Goal: Task Accomplishment & Management: Complete application form

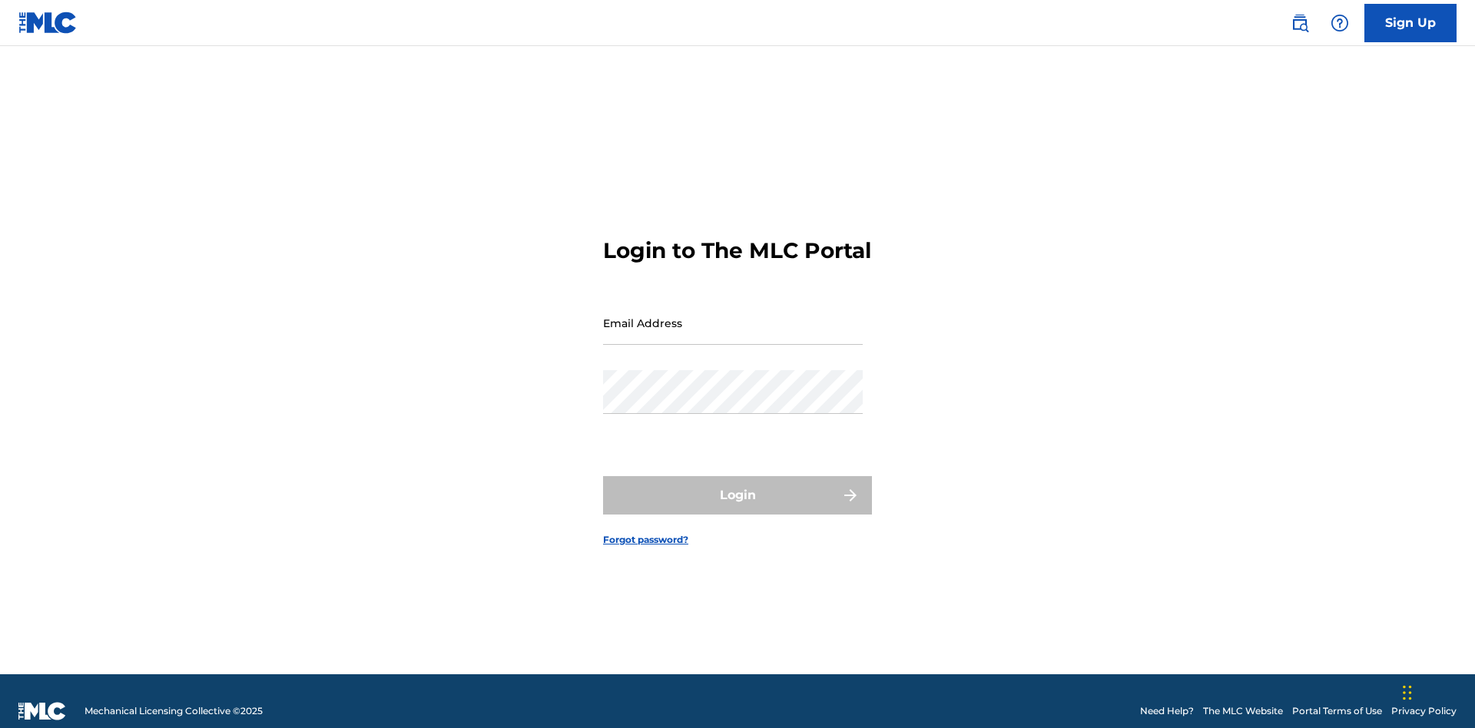
scroll to position [20, 0]
click at [733, 316] on input "Email Address" at bounding box center [733, 323] width 260 height 44
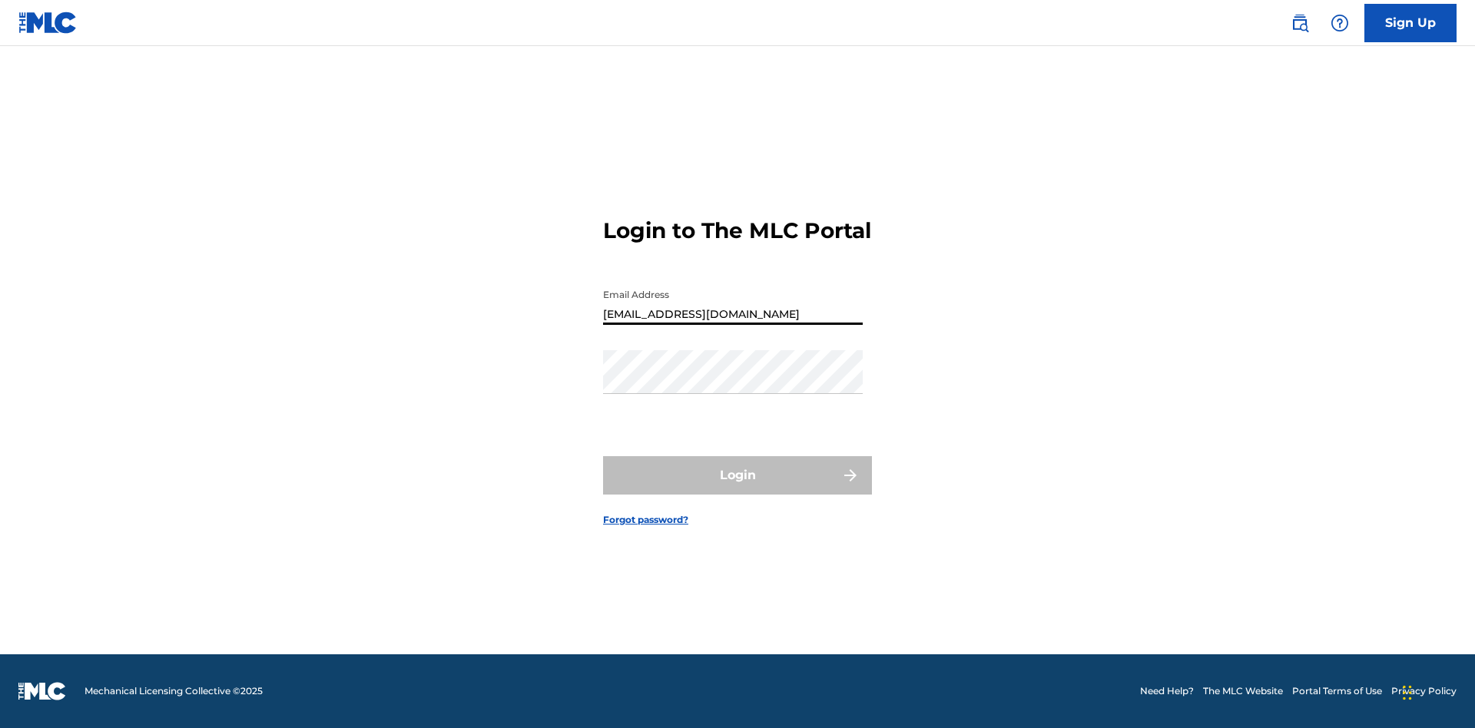
type input "[EMAIL_ADDRESS][DOMAIN_NAME]"
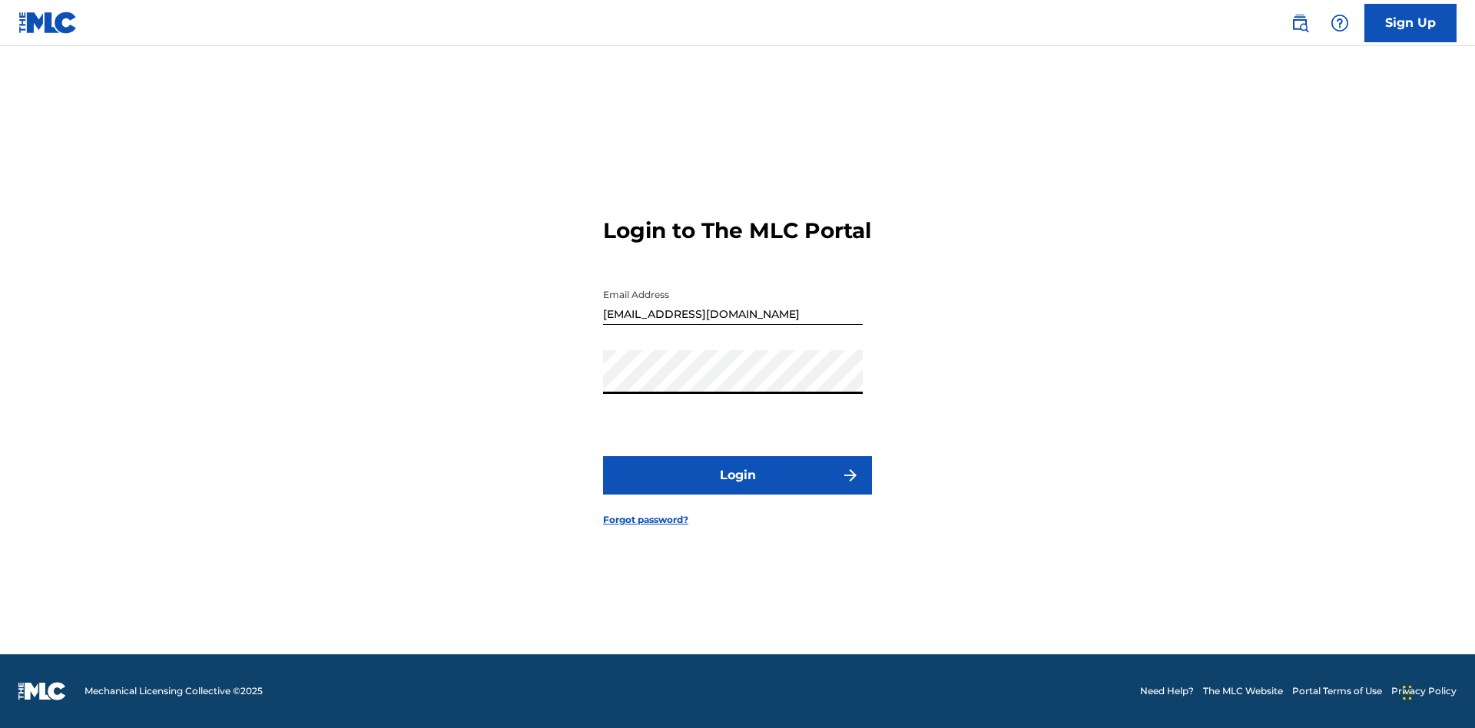
click at [737, 488] on button "Login" at bounding box center [737, 475] width 269 height 38
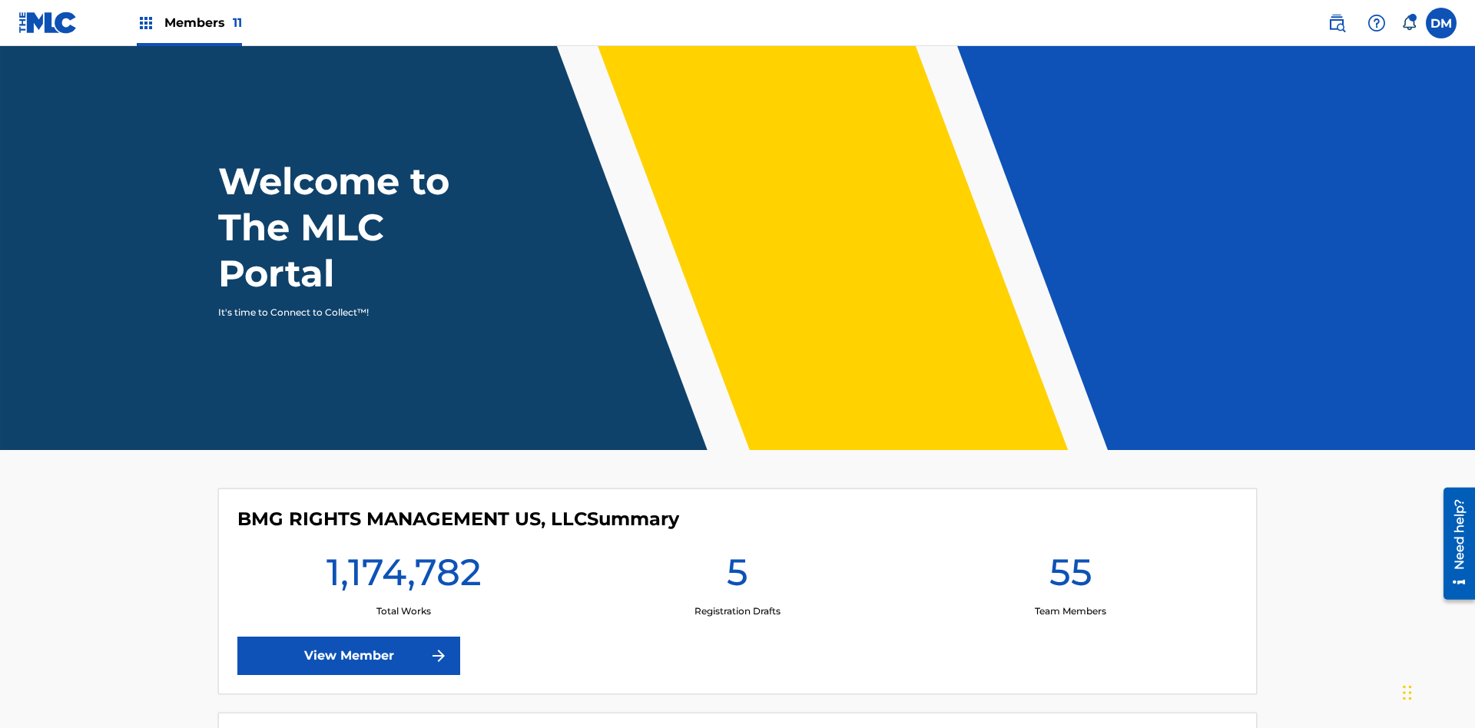
scroll to position [66, 0]
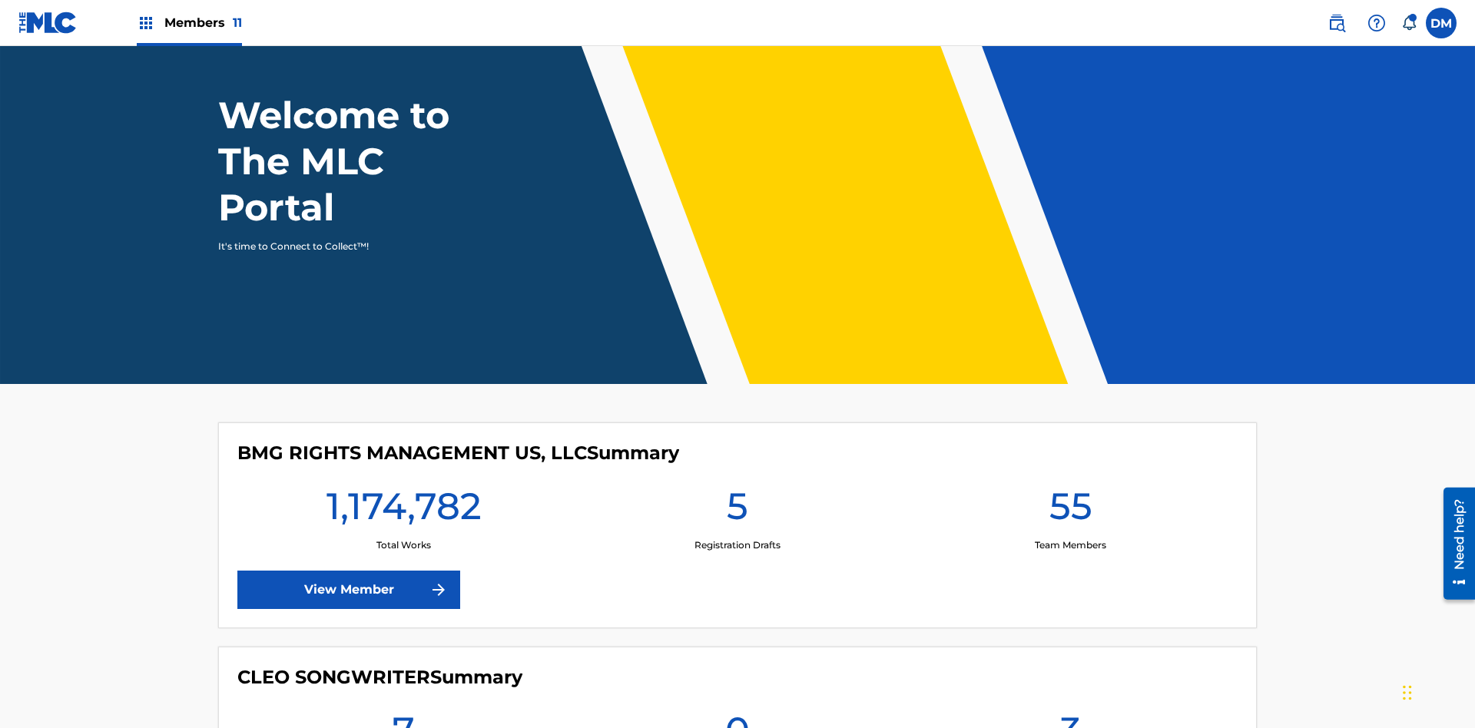
click at [189, 22] on span "Members 11" at bounding box center [203, 23] width 78 height 18
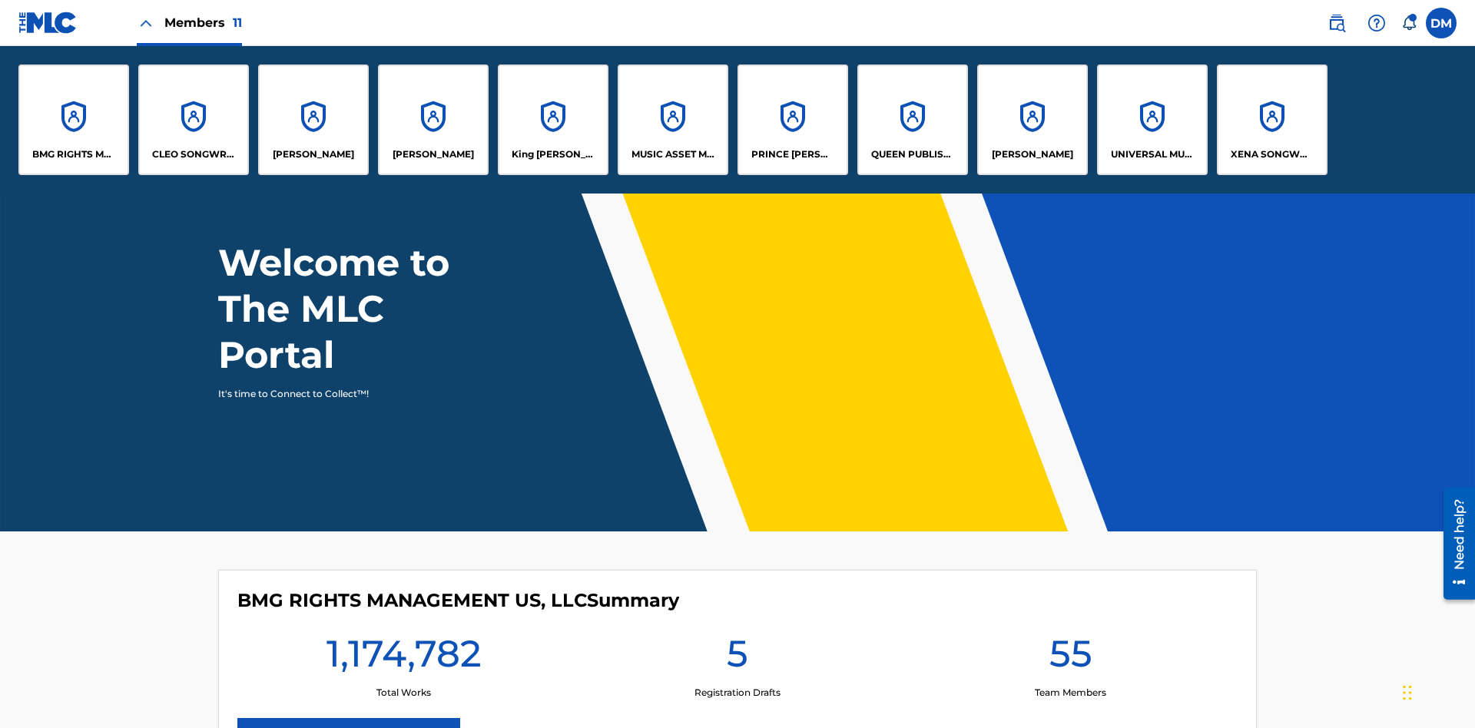
scroll to position [0, 0]
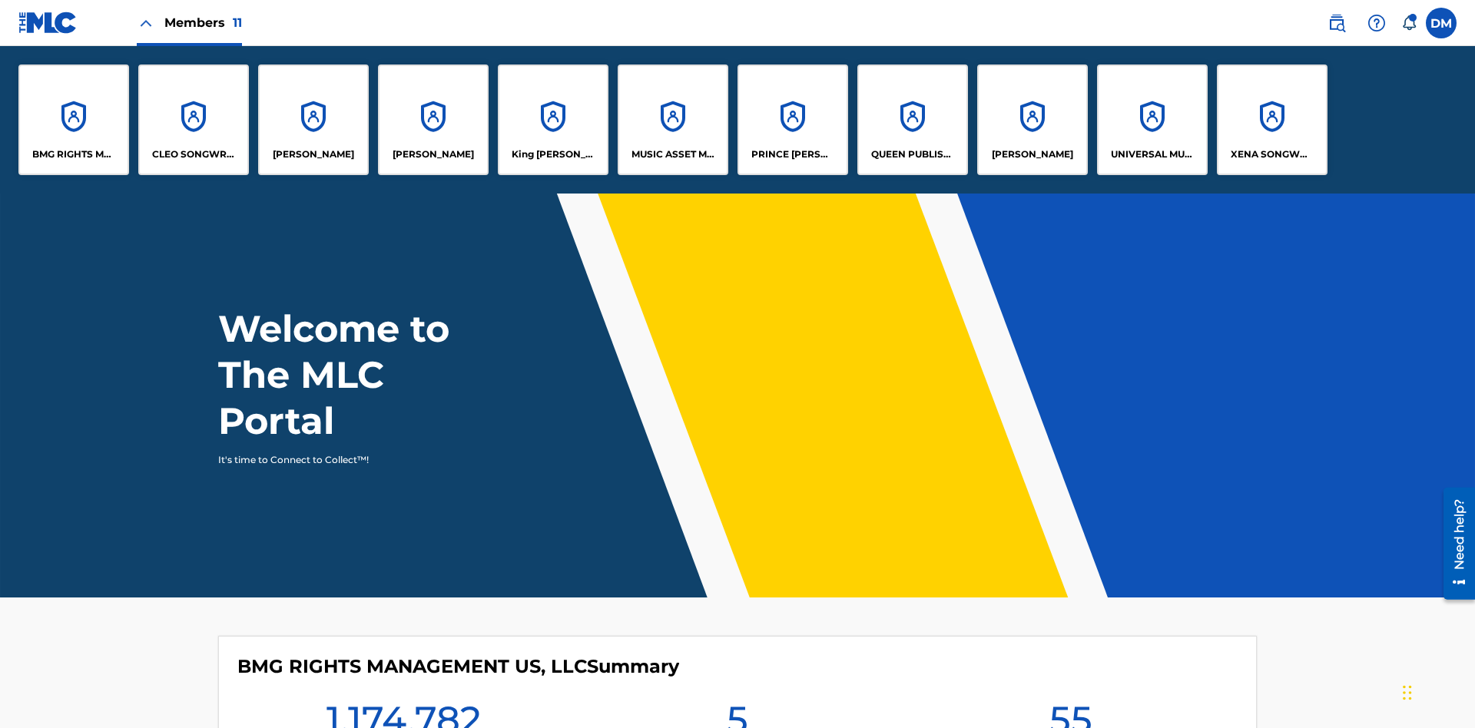
click at [1151, 154] on p "UNIVERSAL MUSIC PUB GROUP" at bounding box center [1153, 154] width 84 height 14
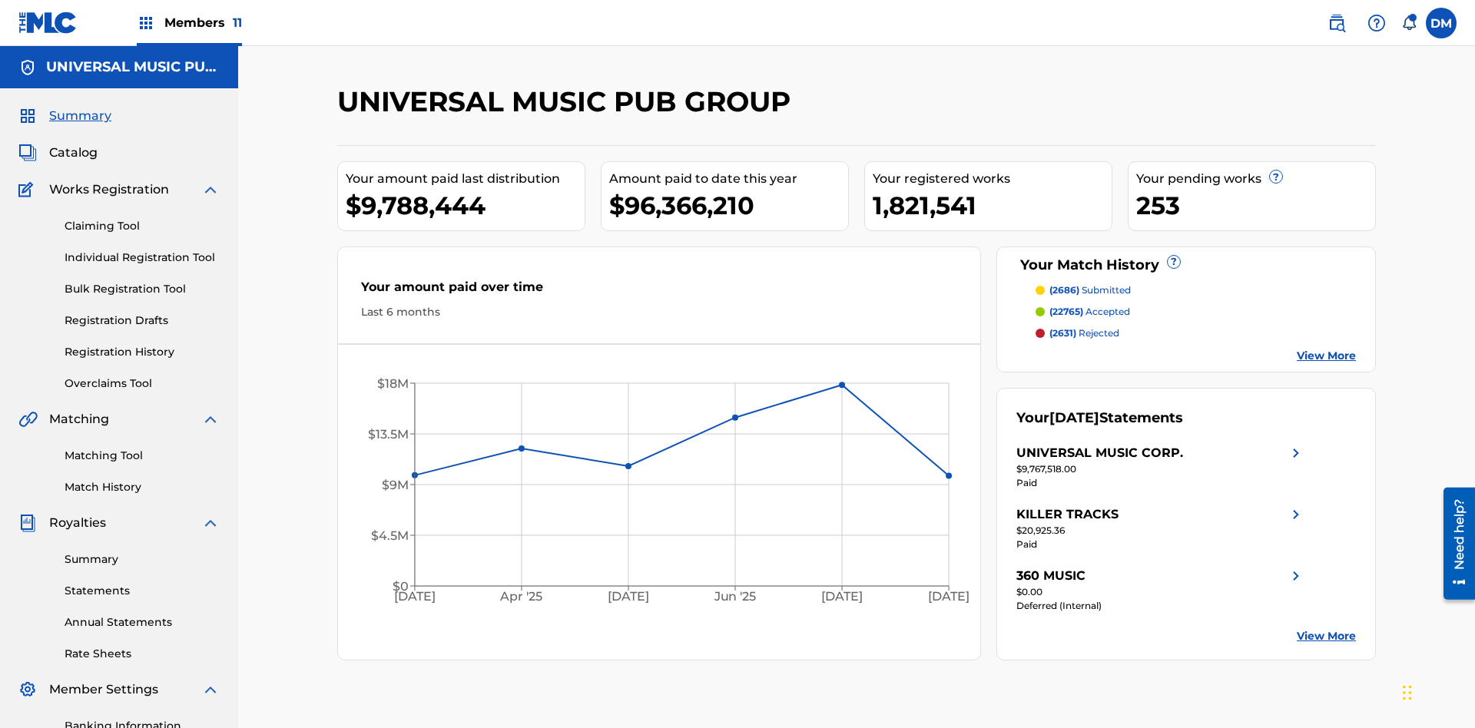
click at [142, 250] on link "Individual Registration Tool" at bounding box center [142, 258] width 155 height 16
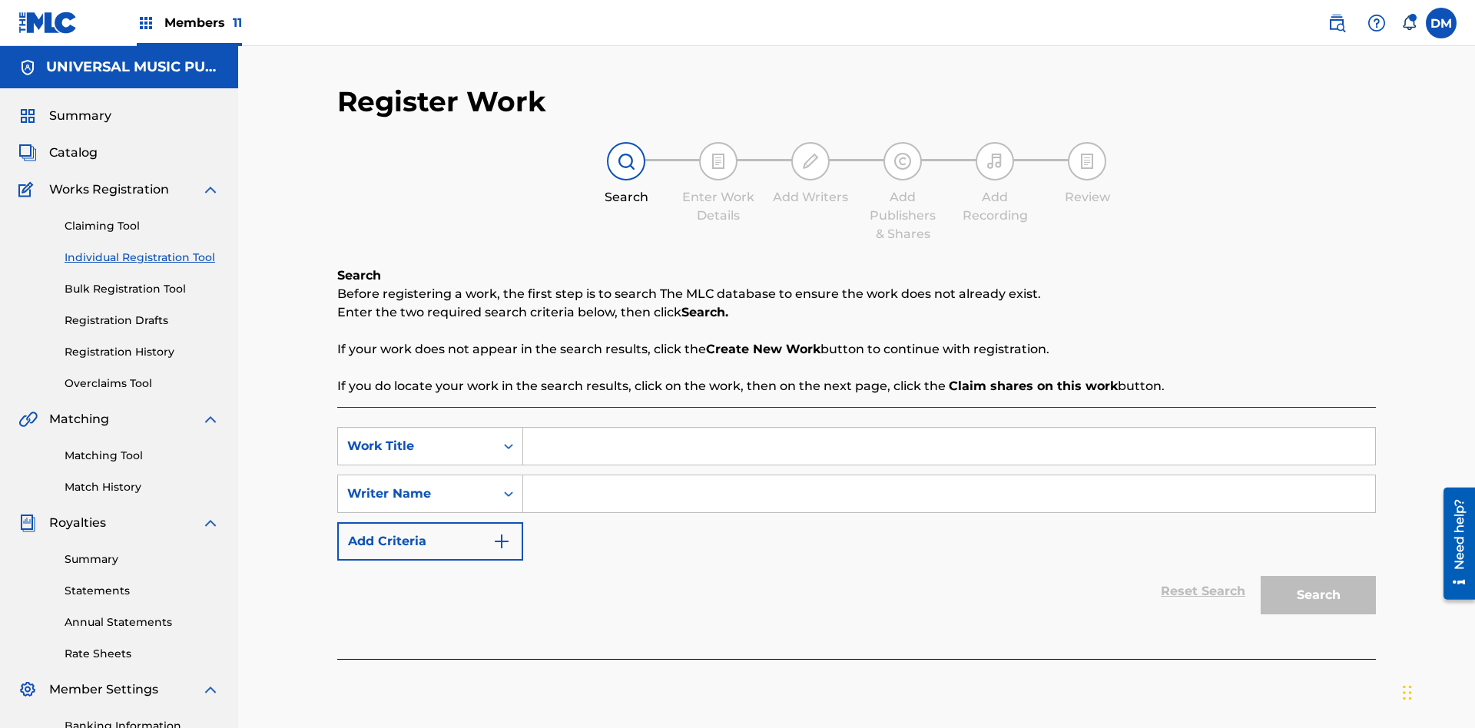
scroll to position [224, 0]
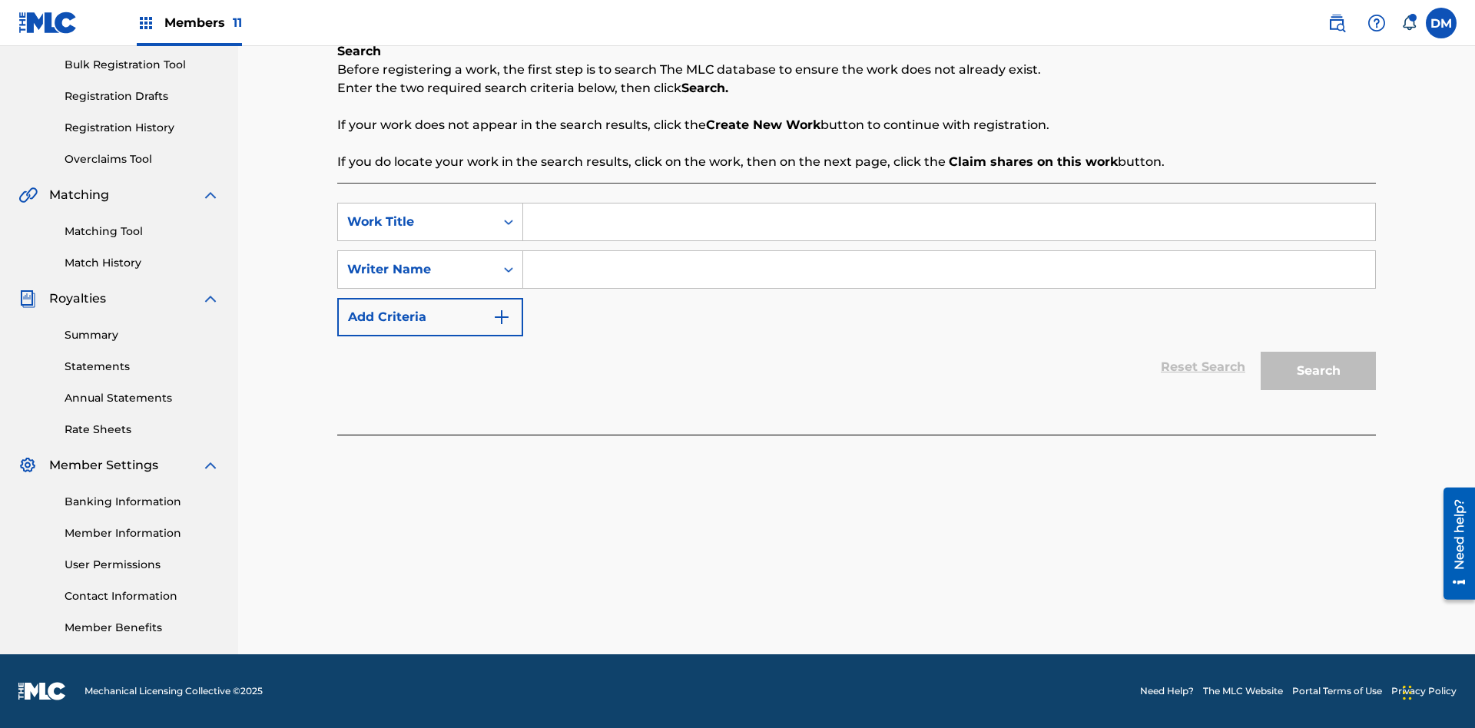
click at [949, 222] on input "Search Form" at bounding box center [949, 222] width 852 height 37
type input "Save At Writer-Add Roles Page After Adding Roles"
click at [949, 270] on input "Search Form" at bounding box center [949, 269] width 852 height 37
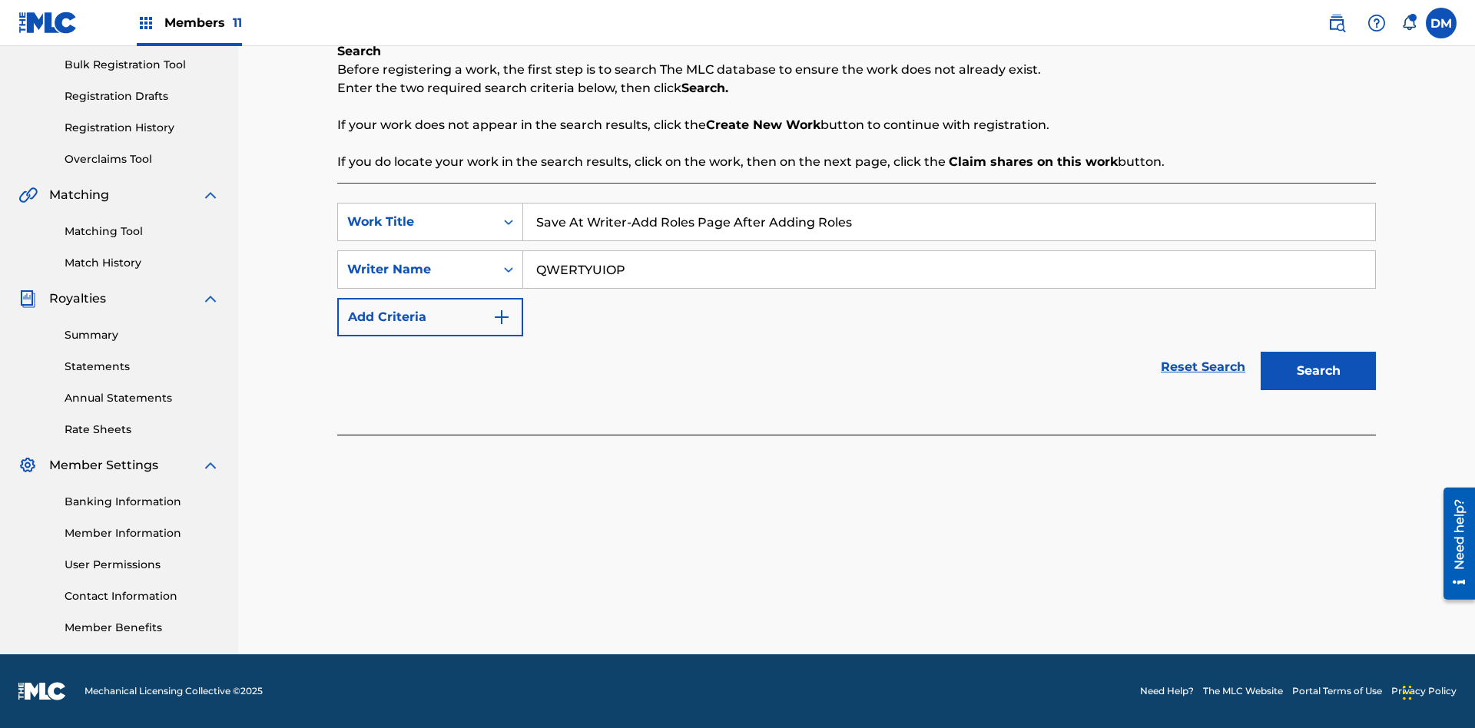
type input "QWERTYUIOP"
click at [1318, 371] on button "Search" at bounding box center [1317, 371] width 115 height 38
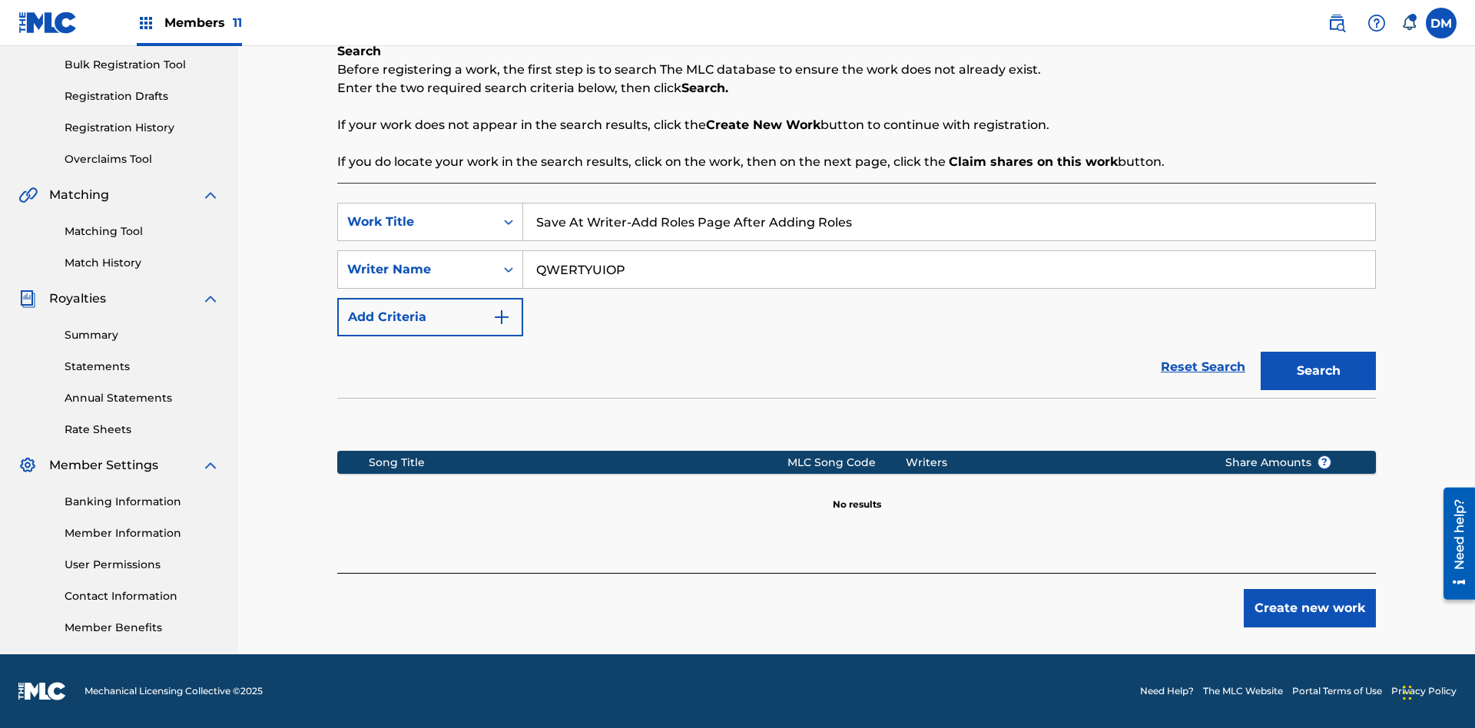
click at [1310, 608] on button "Create new work" at bounding box center [1310, 608] width 132 height 38
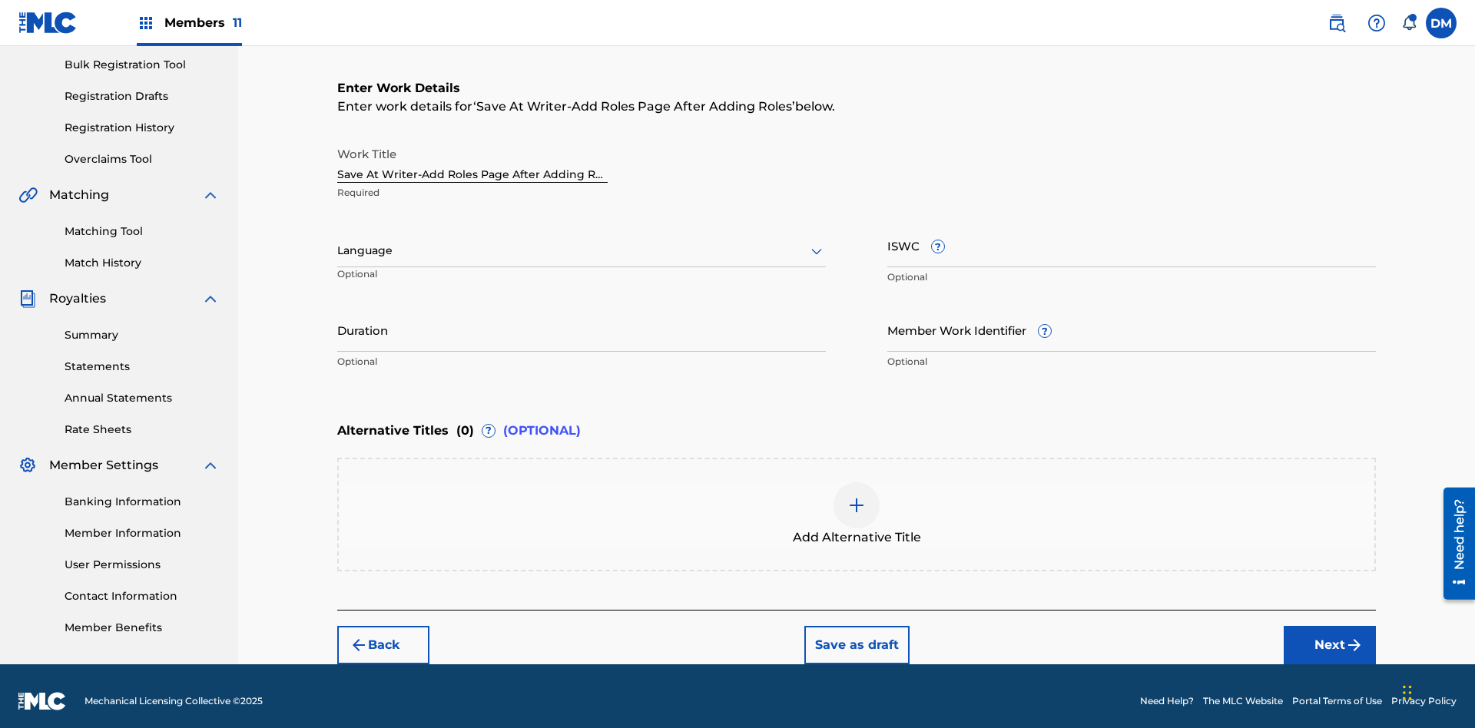
click at [581, 320] on input "Duration" at bounding box center [581, 330] width 488 height 44
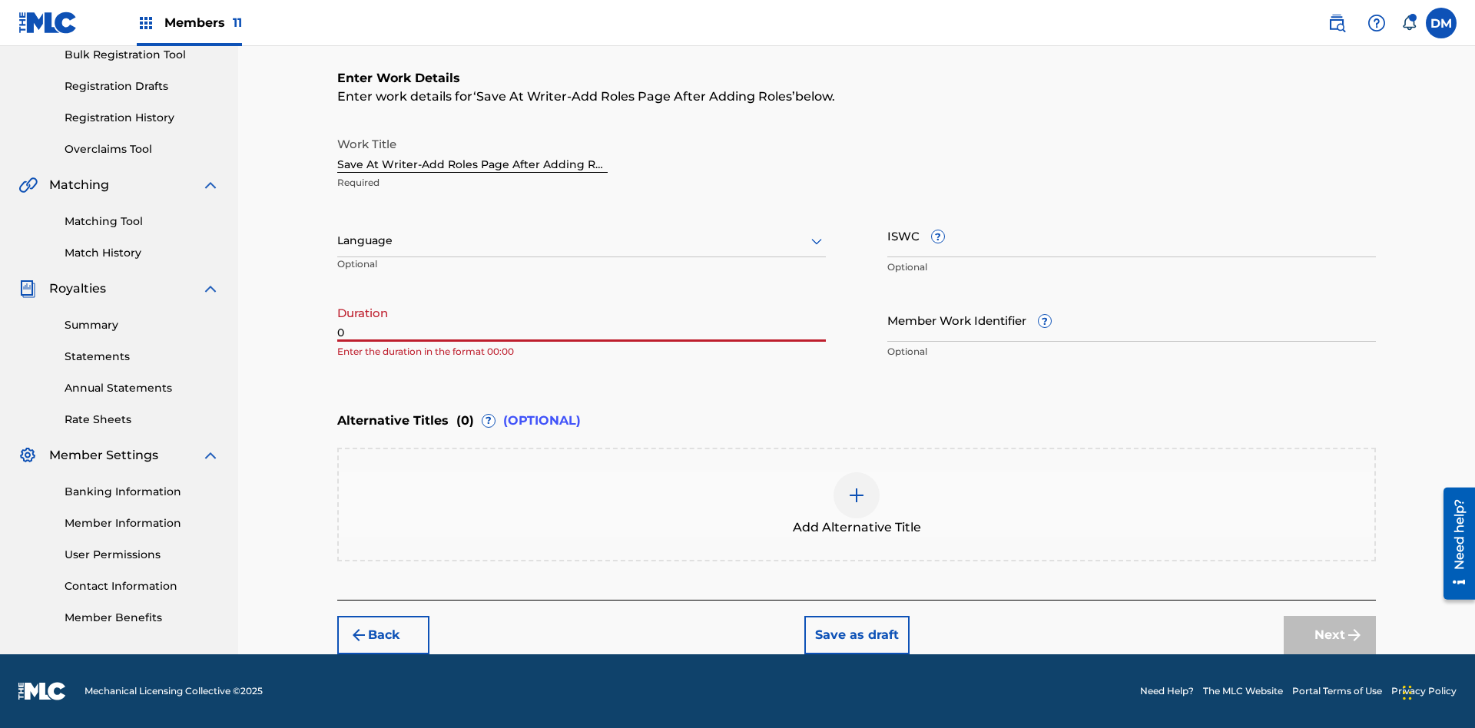
click at [581, 320] on input "0" at bounding box center [581, 320] width 488 height 44
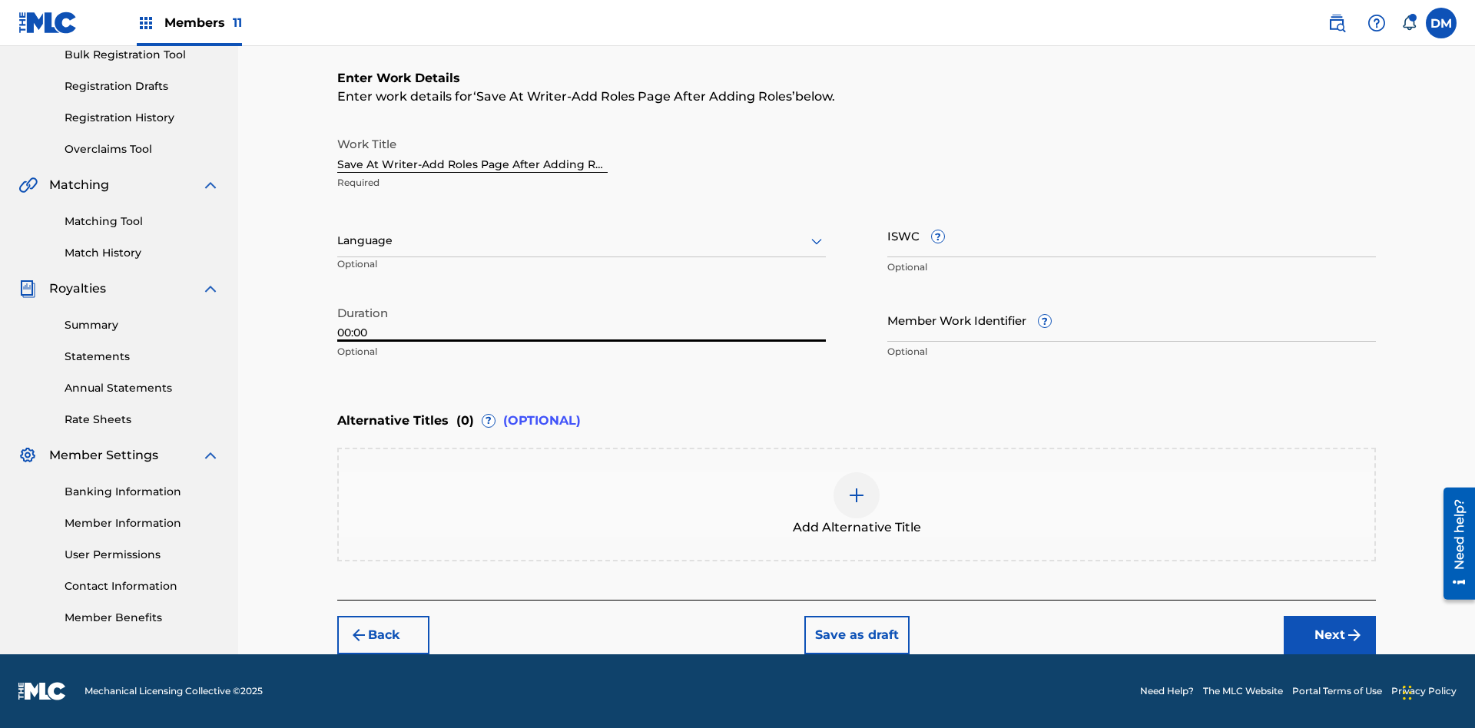
type input "00:00"
click at [816, 241] on icon at bounding box center [816, 241] width 18 height 18
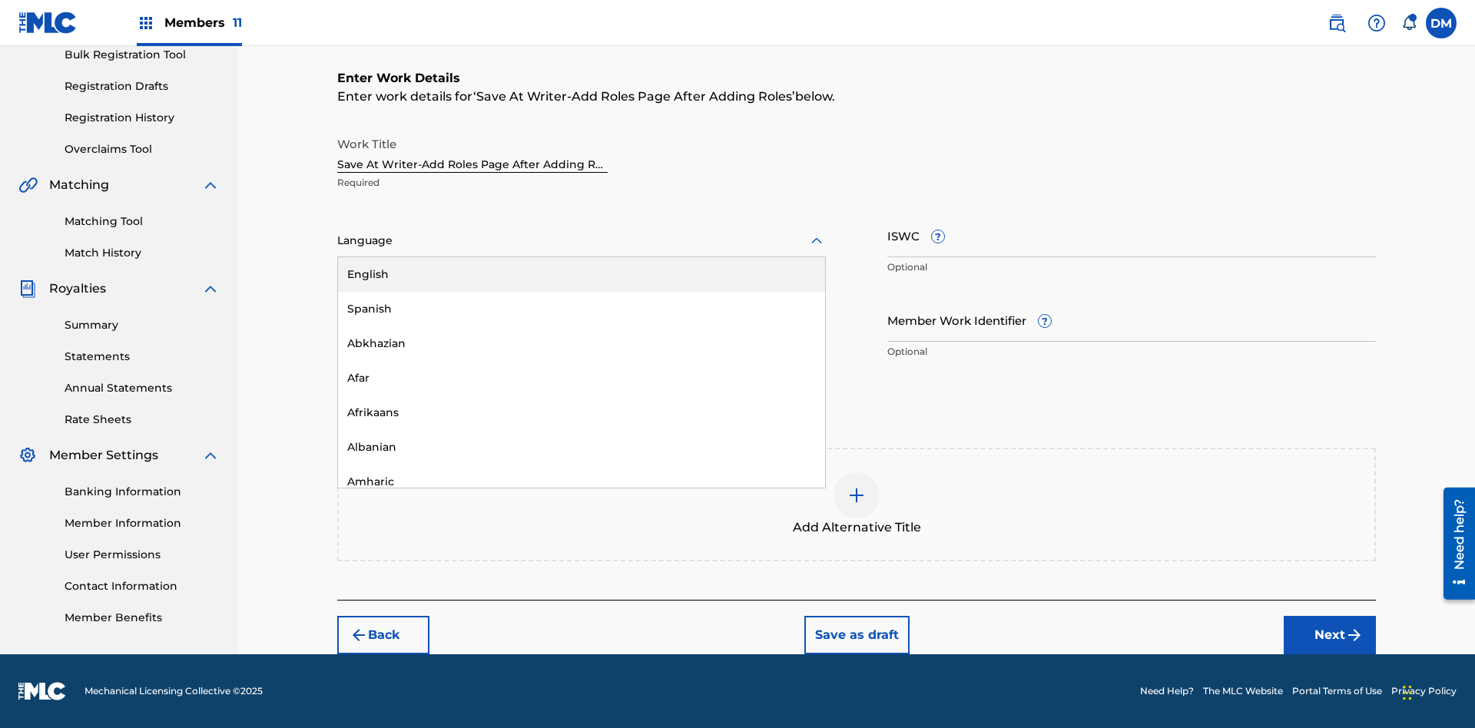
click at [581, 378] on div "Afar" at bounding box center [581, 378] width 487 height 35
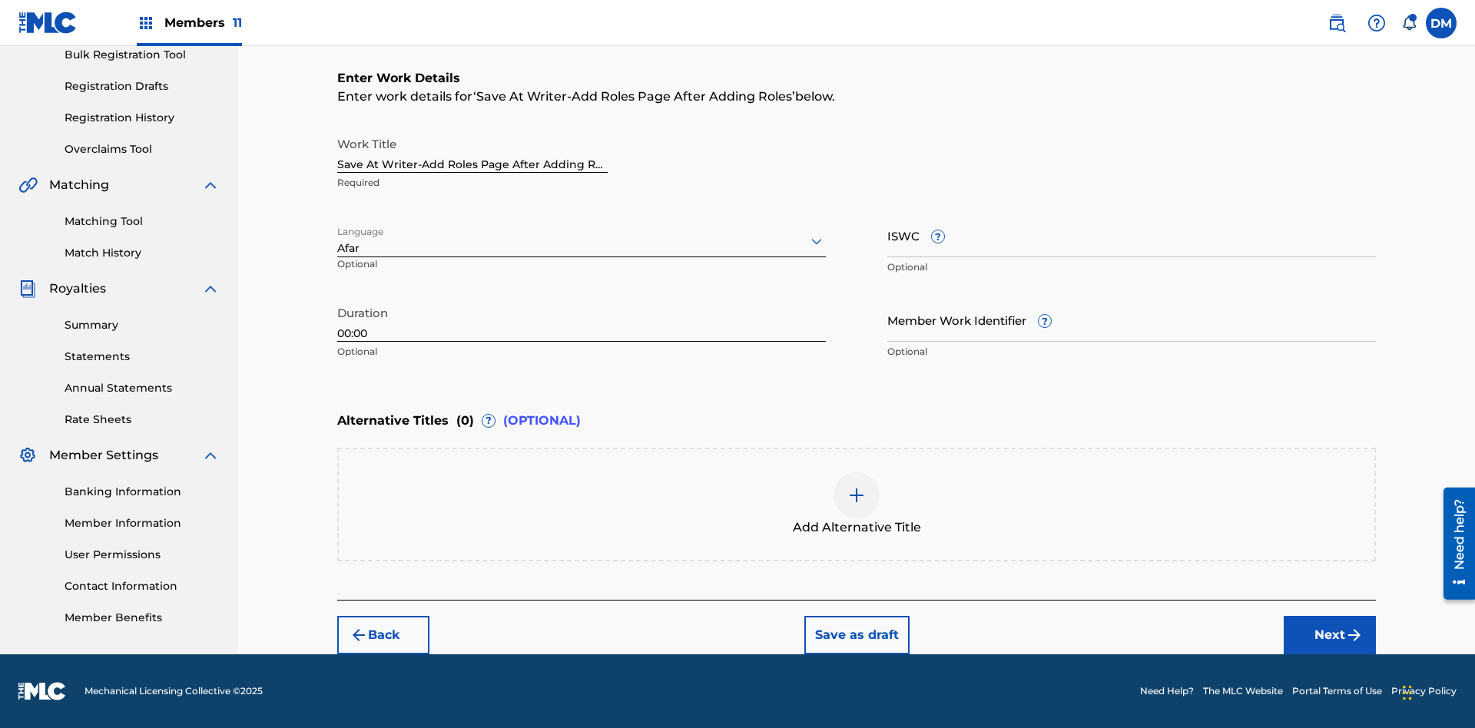
click at [1131, 320] on input "Member Work Identifier ?" at bounding box center [1131, 320] width 488 height 44
type input "[PHONE_NUMBER]"
click at [1131, 235] on input "ISWC ?" at bounding box center [1131, 236] width 488 height 44
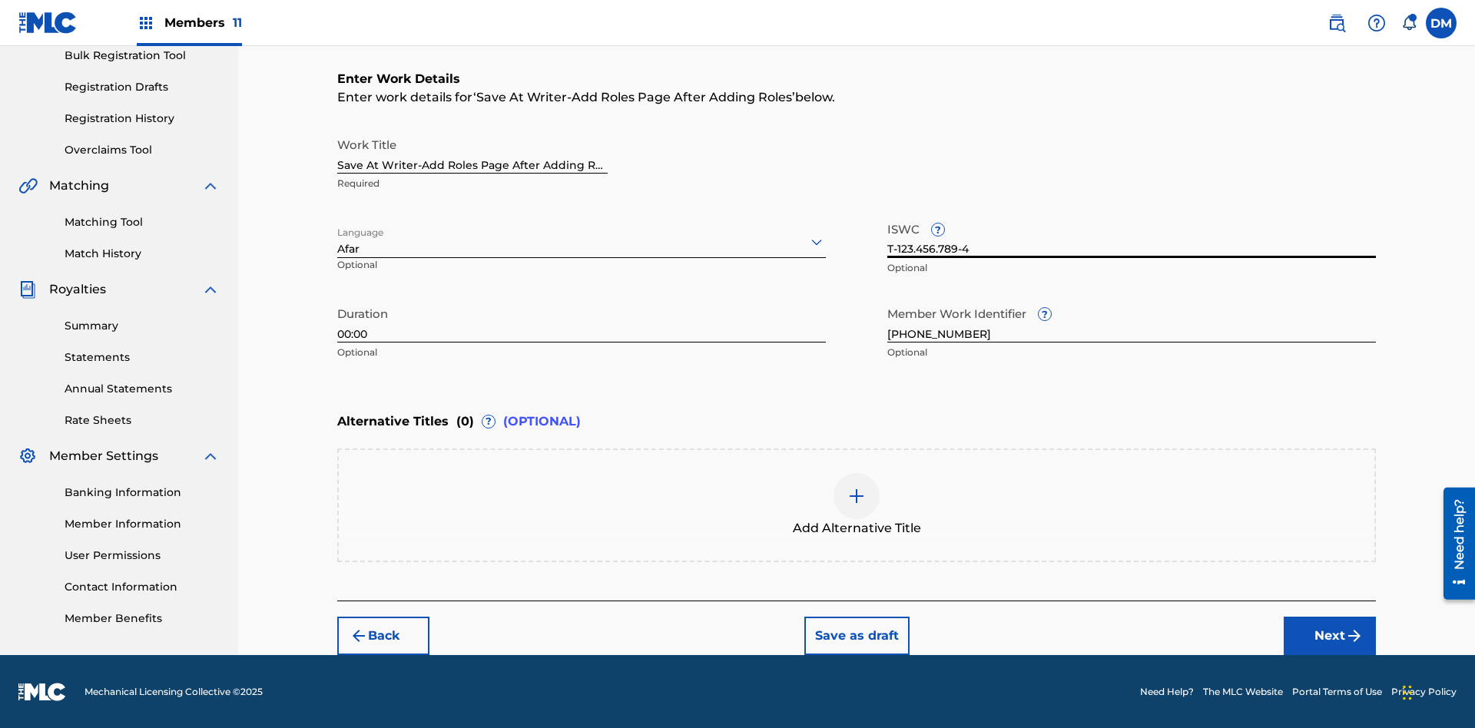
type input "T-123.456.789-4"
click at [856, 504] on img at bounding box center [856, 496] width 18 height 18
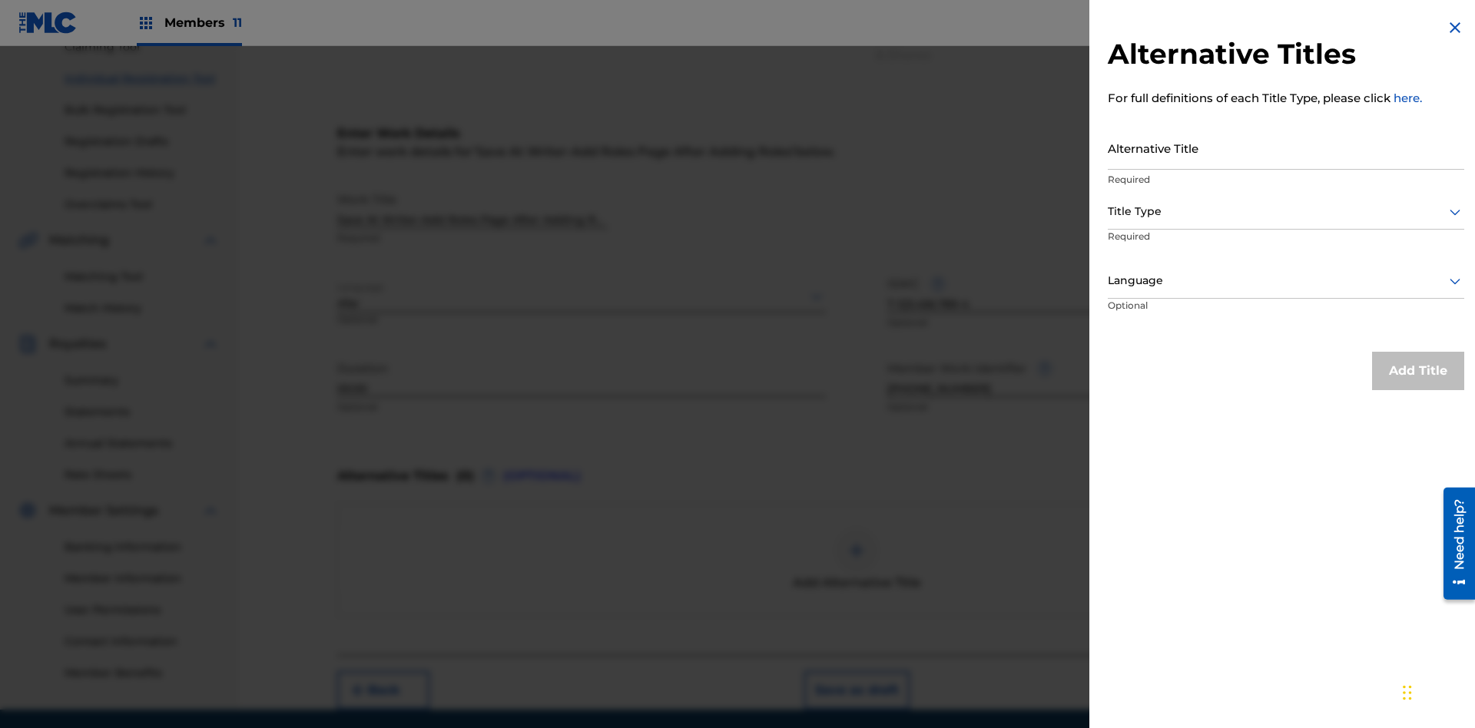
click at [1286, 147] on input "Alternative Title" at bounding box center [1286, 148] width 356 height 44
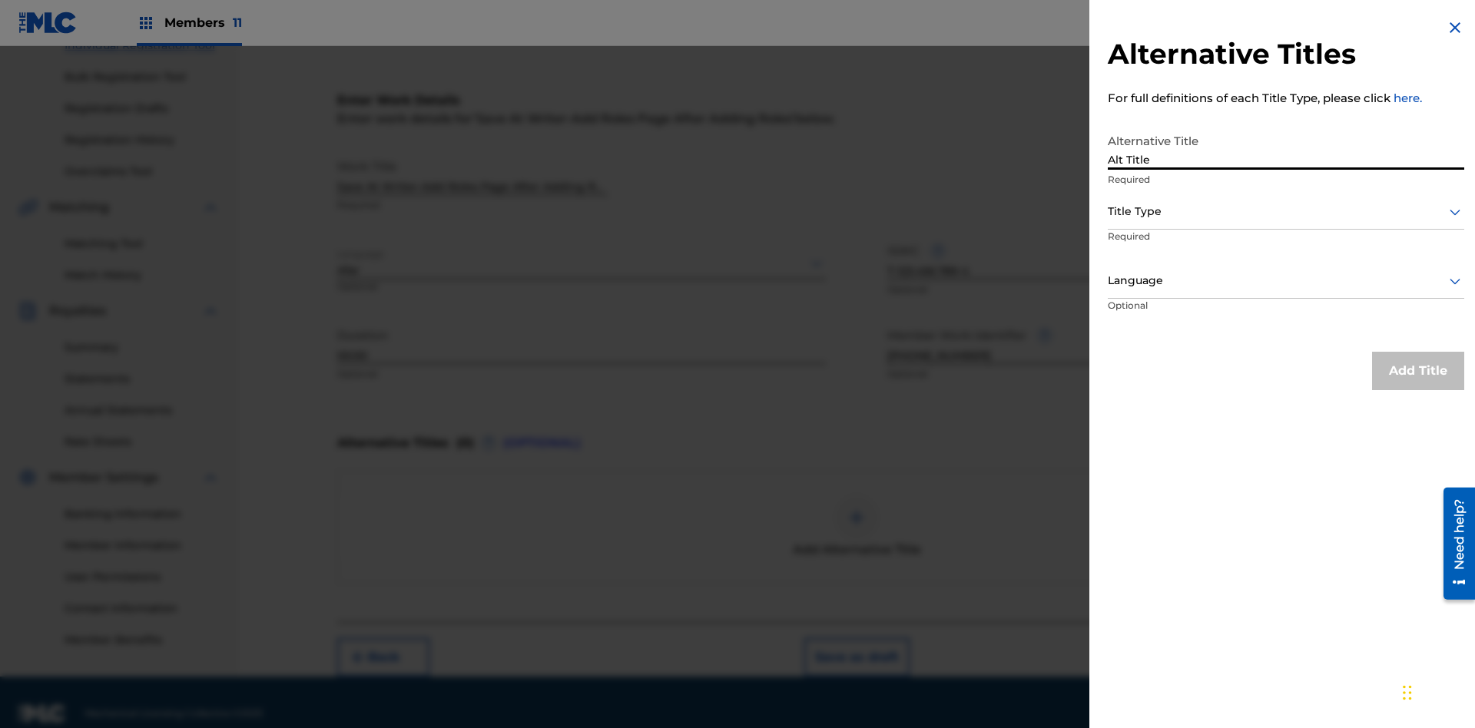
type input "Alt Title"
click at [1286, 211] on div at bounding box center [1286, 211] width 356 height 19
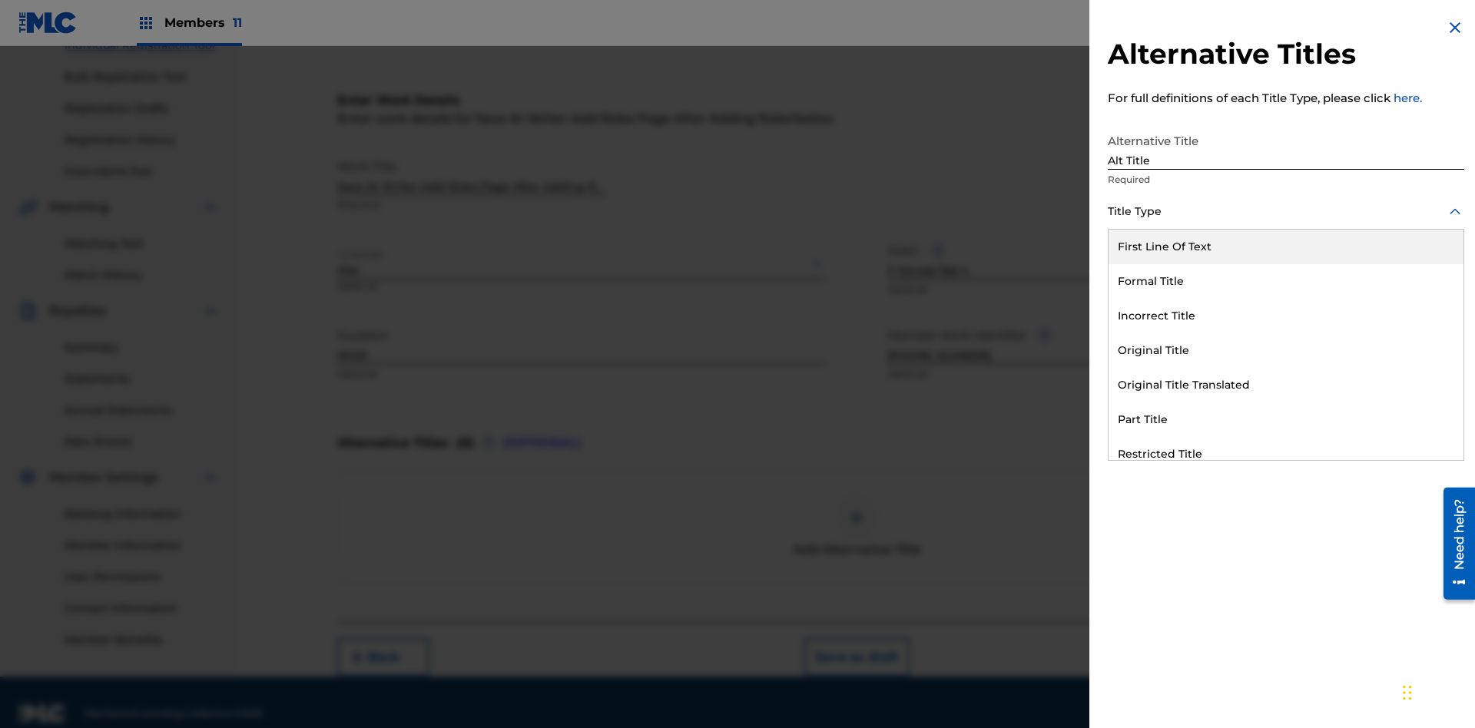
scroll to position [234, 0]
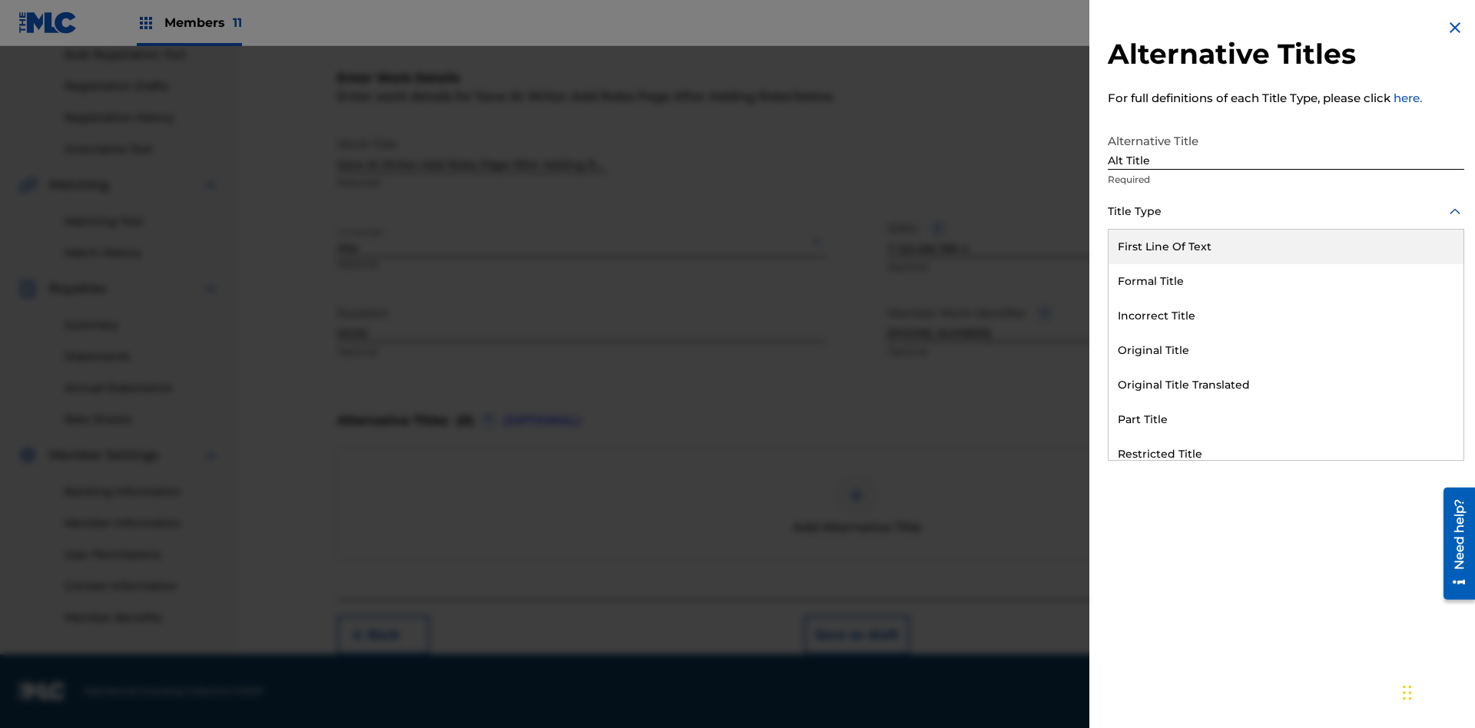
click at [1286, 350] on div "Original Title" at bounding box center [1285, 350] width 355 height 35
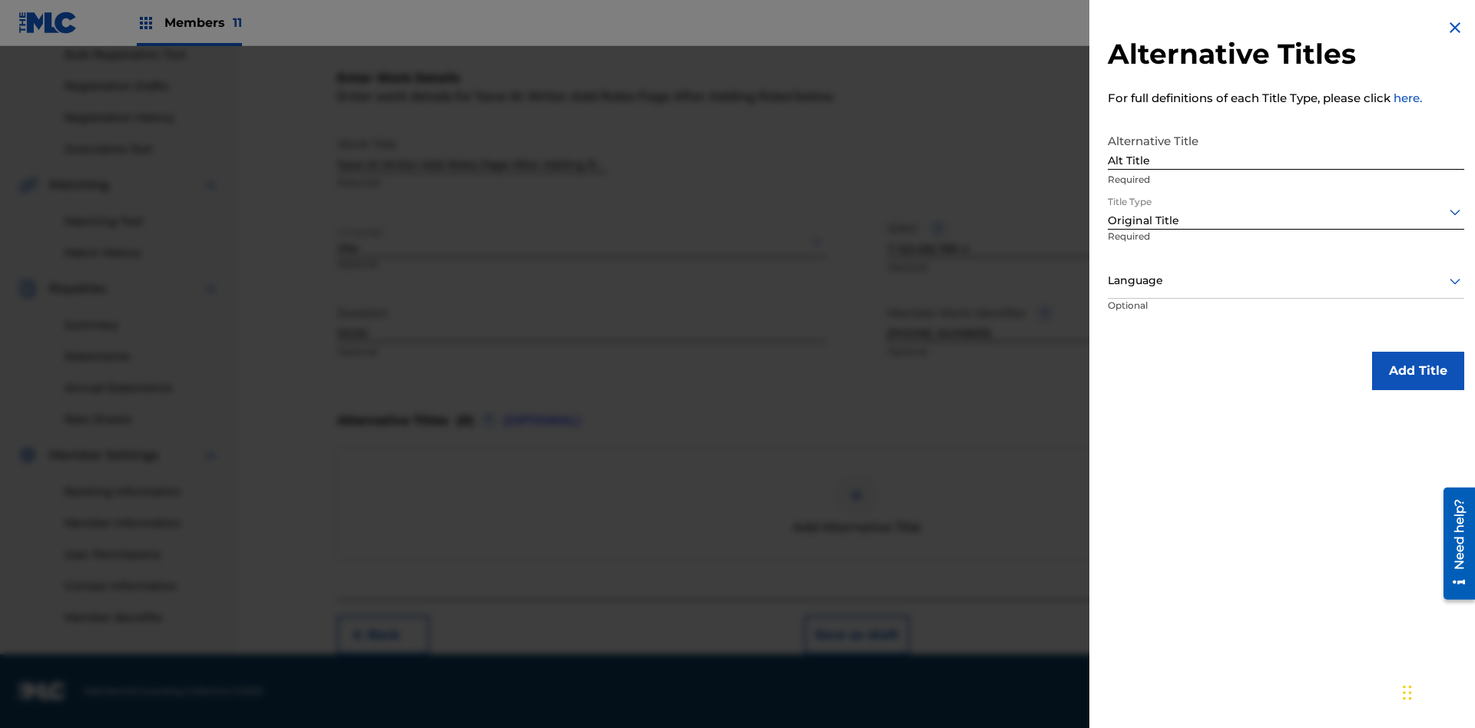
click at [1286, 280] on div at bounding box center [1286, 280] width 356 height 19
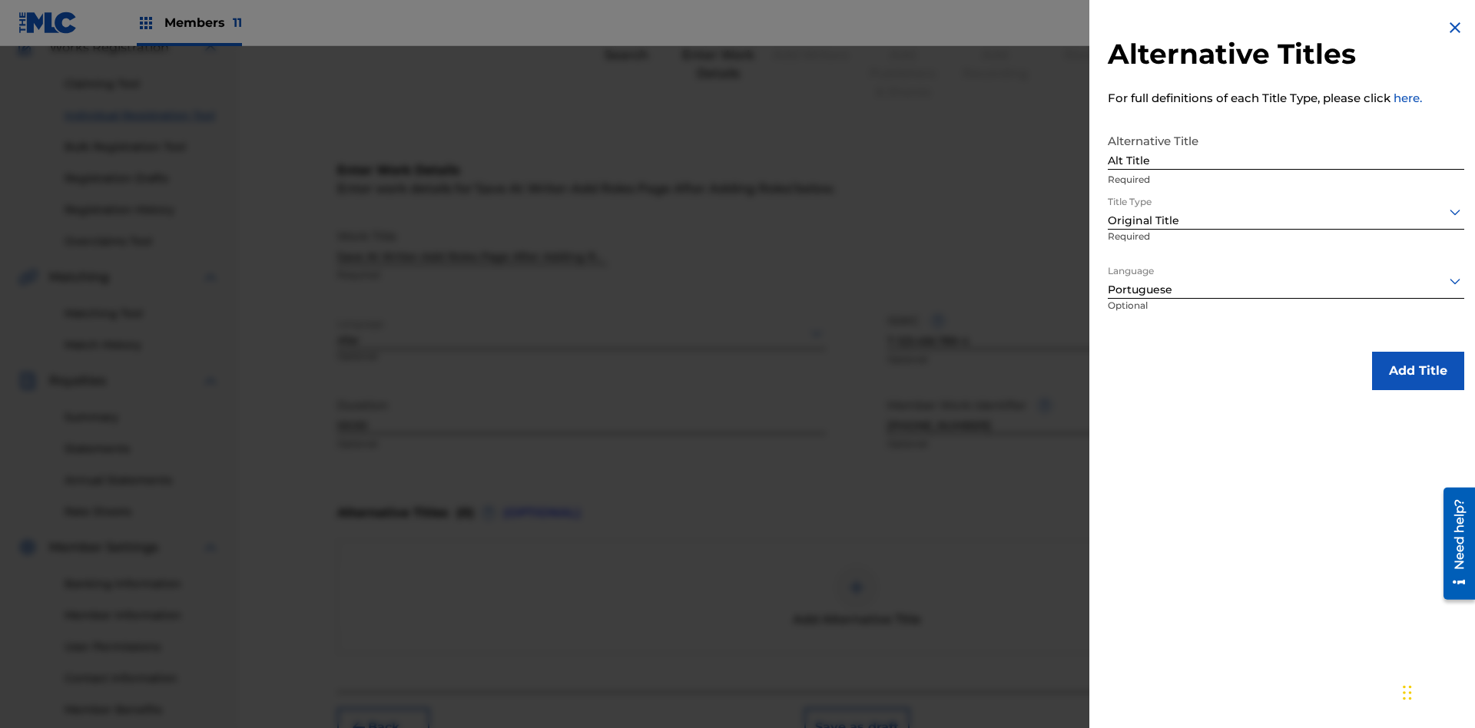
click at [1418, 370] on button "Add Title" at bounding box center [1418, 371] width 92 height 38
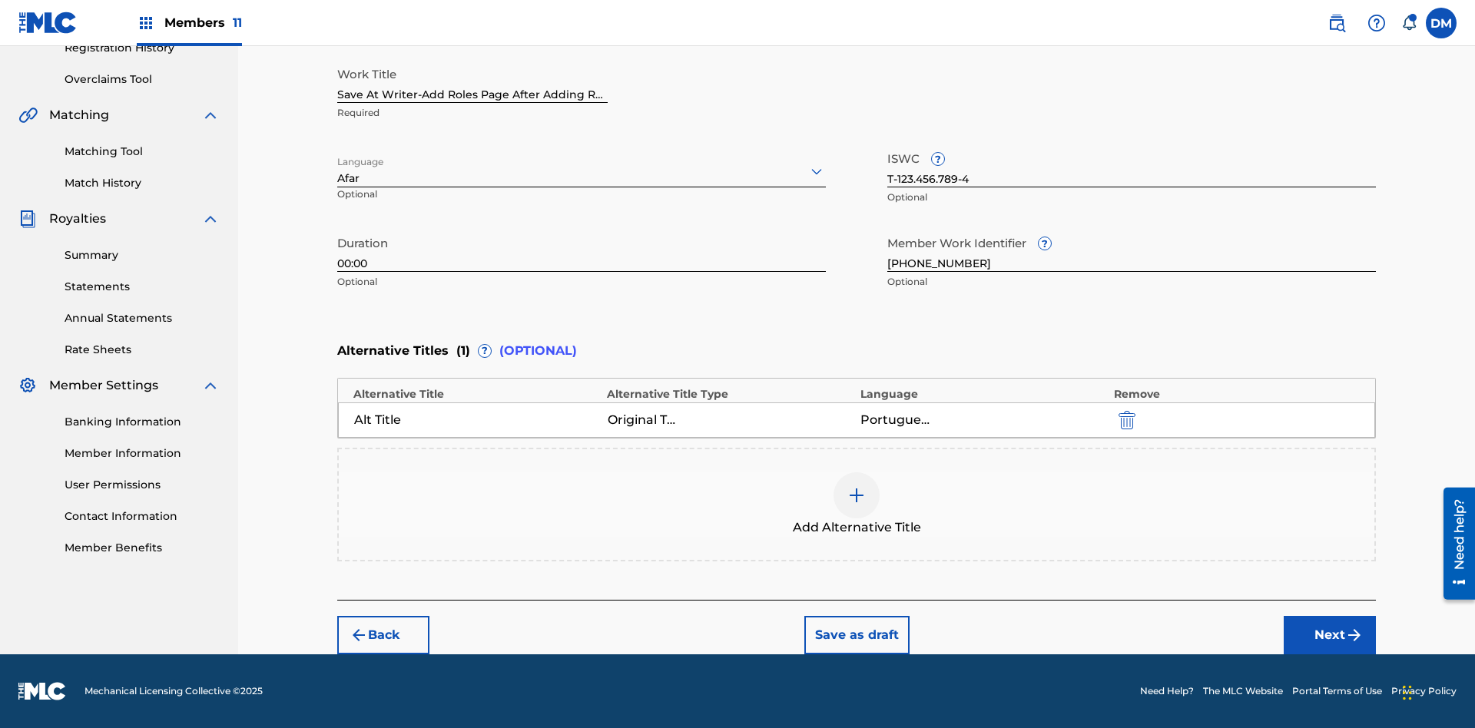
click at [1330, 635] on button "Next" at bounding box center [1329, 635] width 92 height 38
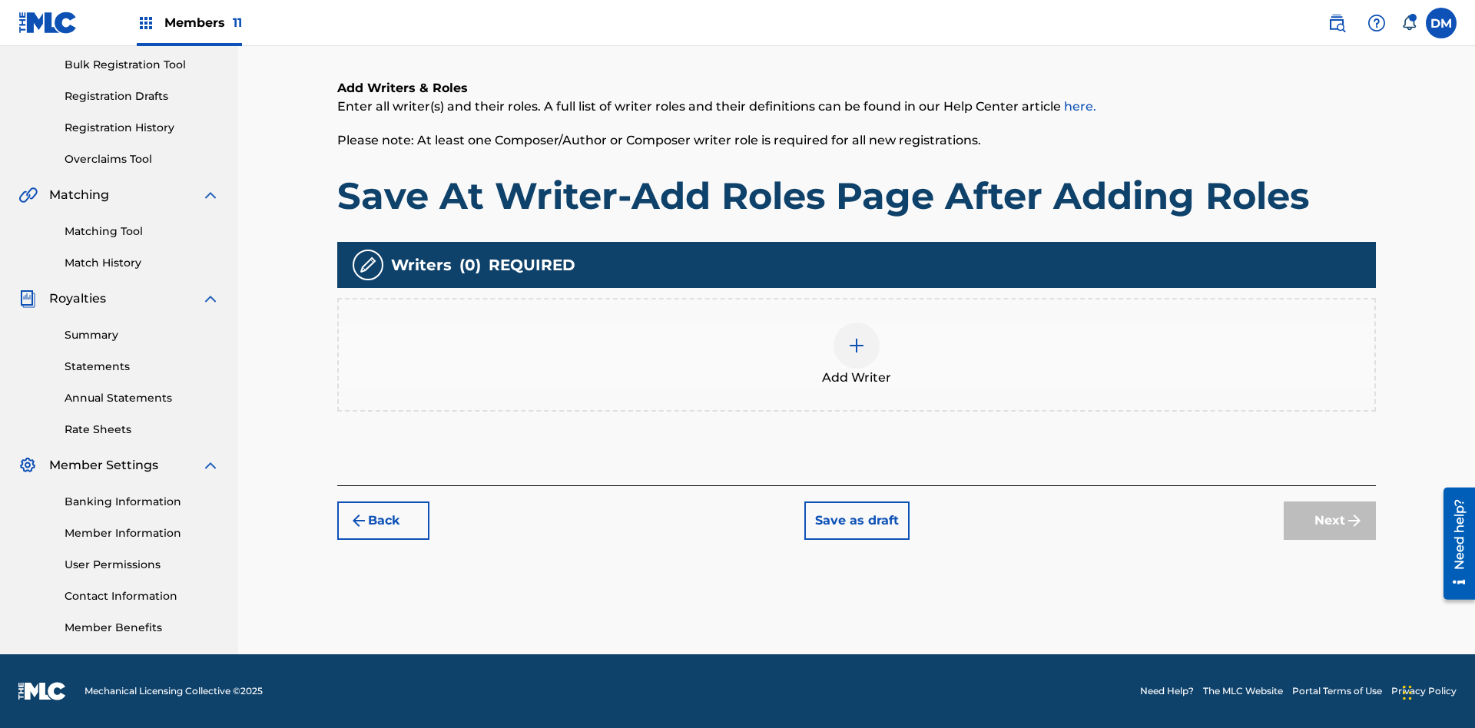
click at [856, 354] on img at bounding box center [856, 345] width 18 height 18
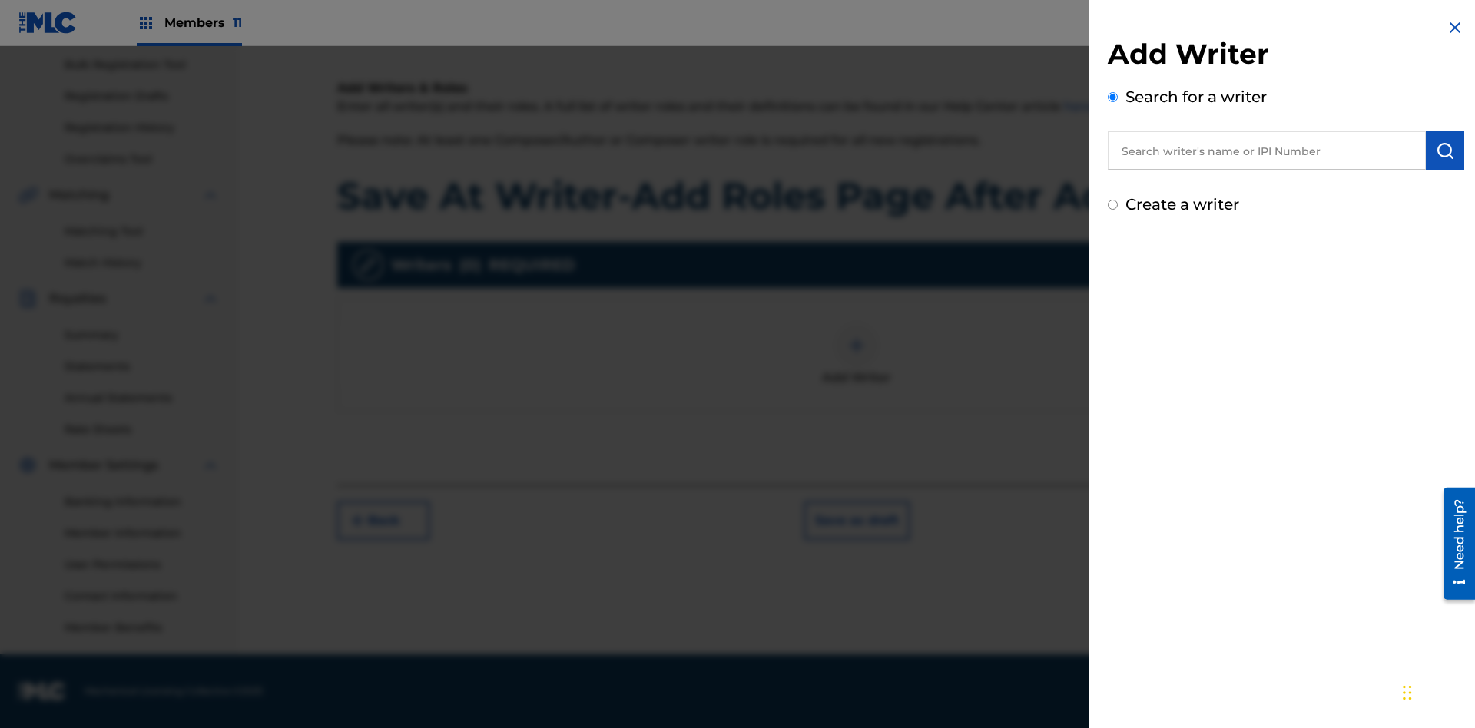
click at [1267, 151] on input "text" at bounding box center [1267, 150] width 318 height 38
type input "[PERSON_NAME]"
click at [1445, 151] on img "submit" at bounding box center [1445, 150] width 18 height 18
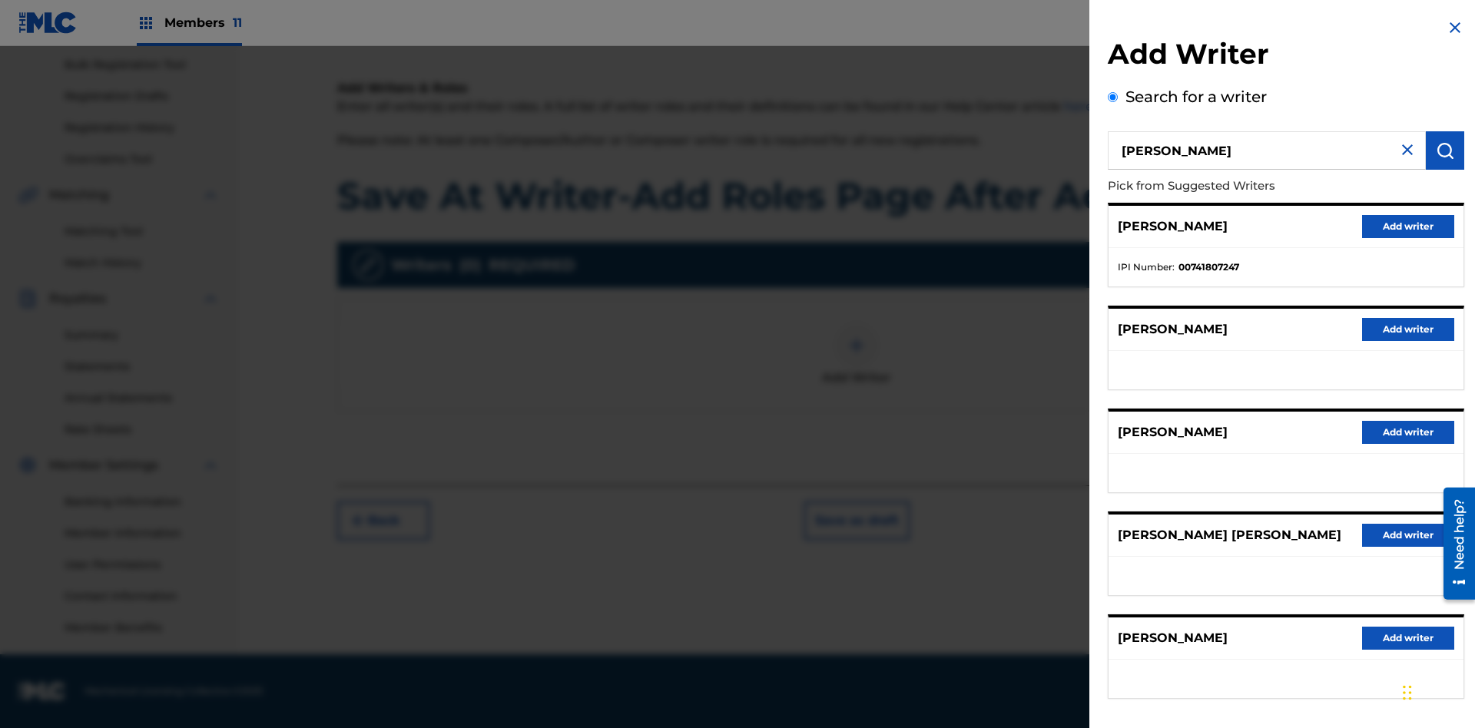
click at [1408, 226] on button "Add writer" at bounding box center [1408, 226] width 92 height 23
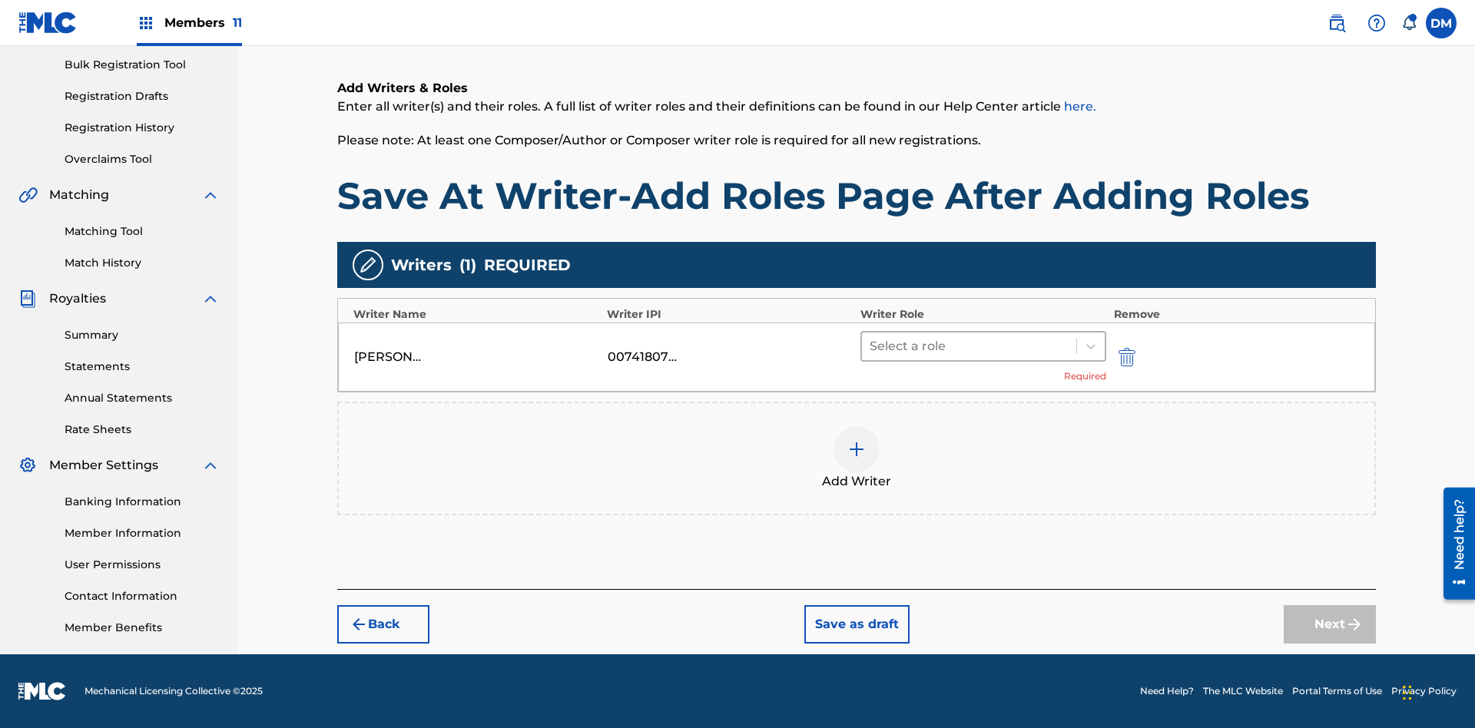
click at [871, 346] on input "text" at bounding box center [870, 346] width 3 height 18
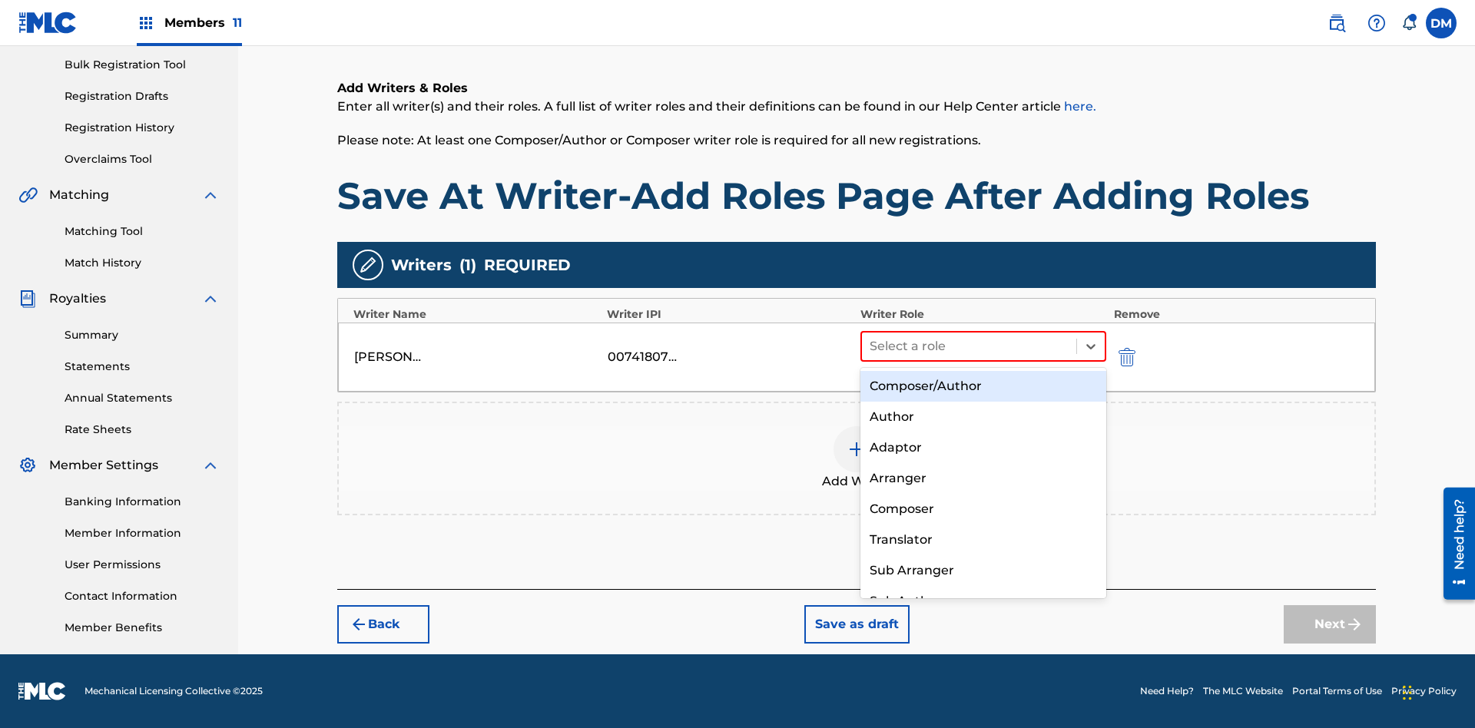
click at [982, 508] on div "Composer" at bounding box center [983, 509] width 246 height 31
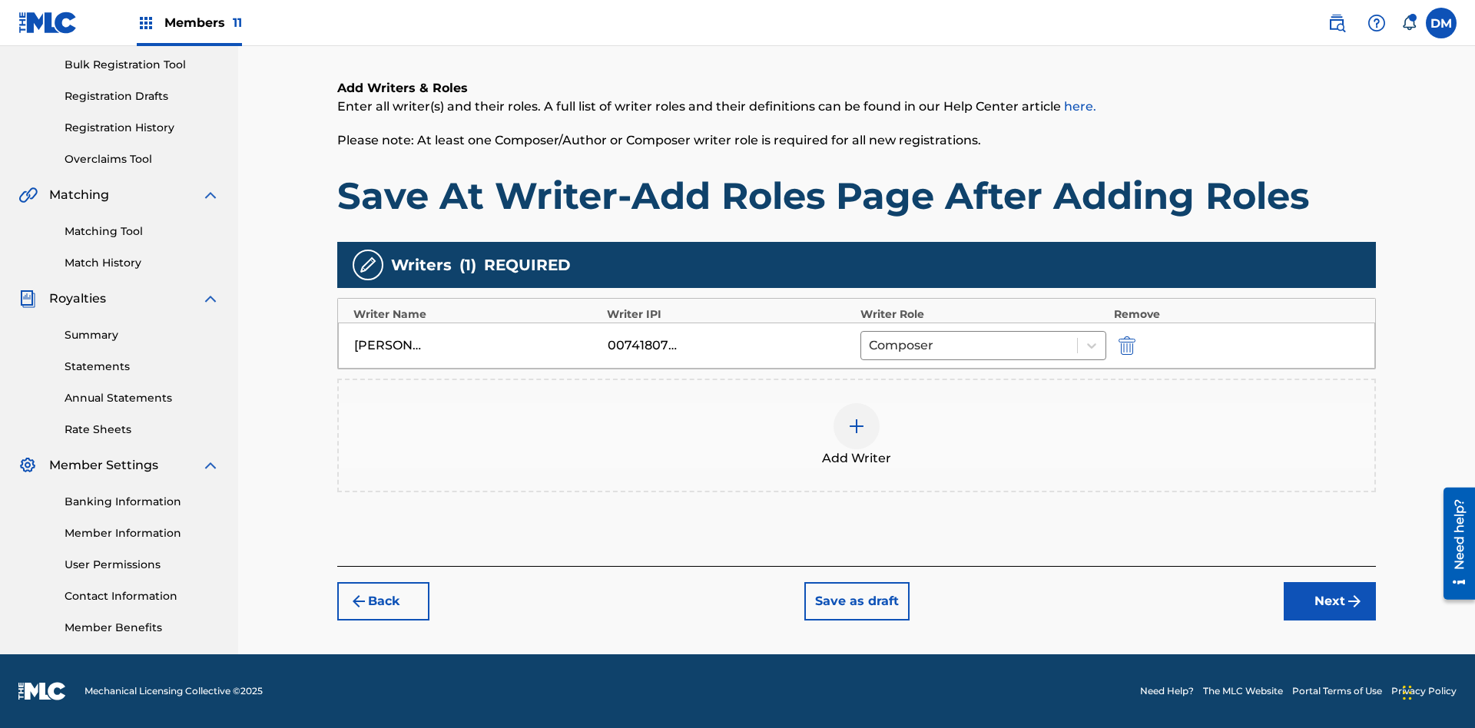
click at [856, 601] on button "Save as draft" at bounding box center [856, 601] width 105 height 38
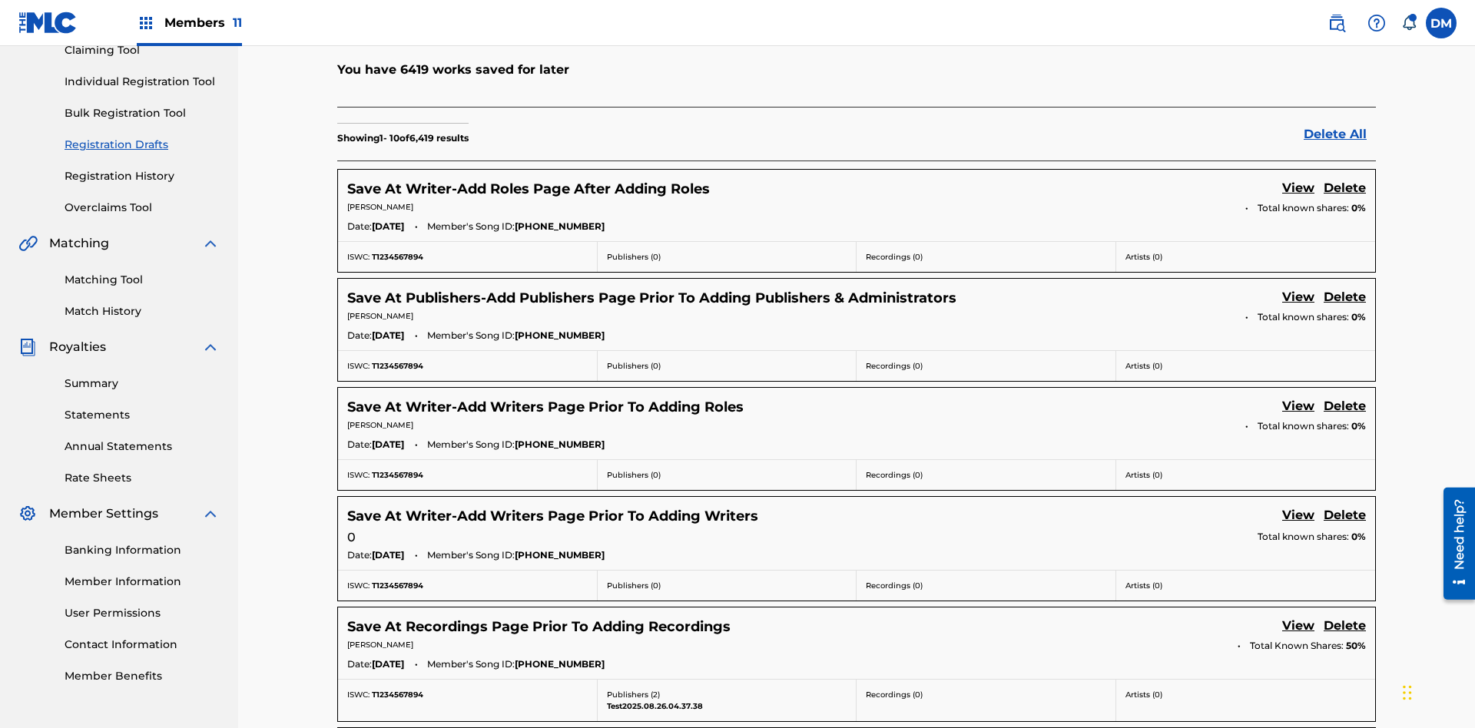
click at [1298, 179] on link "View" at bounding box center [1298, 189] width 32 height 21
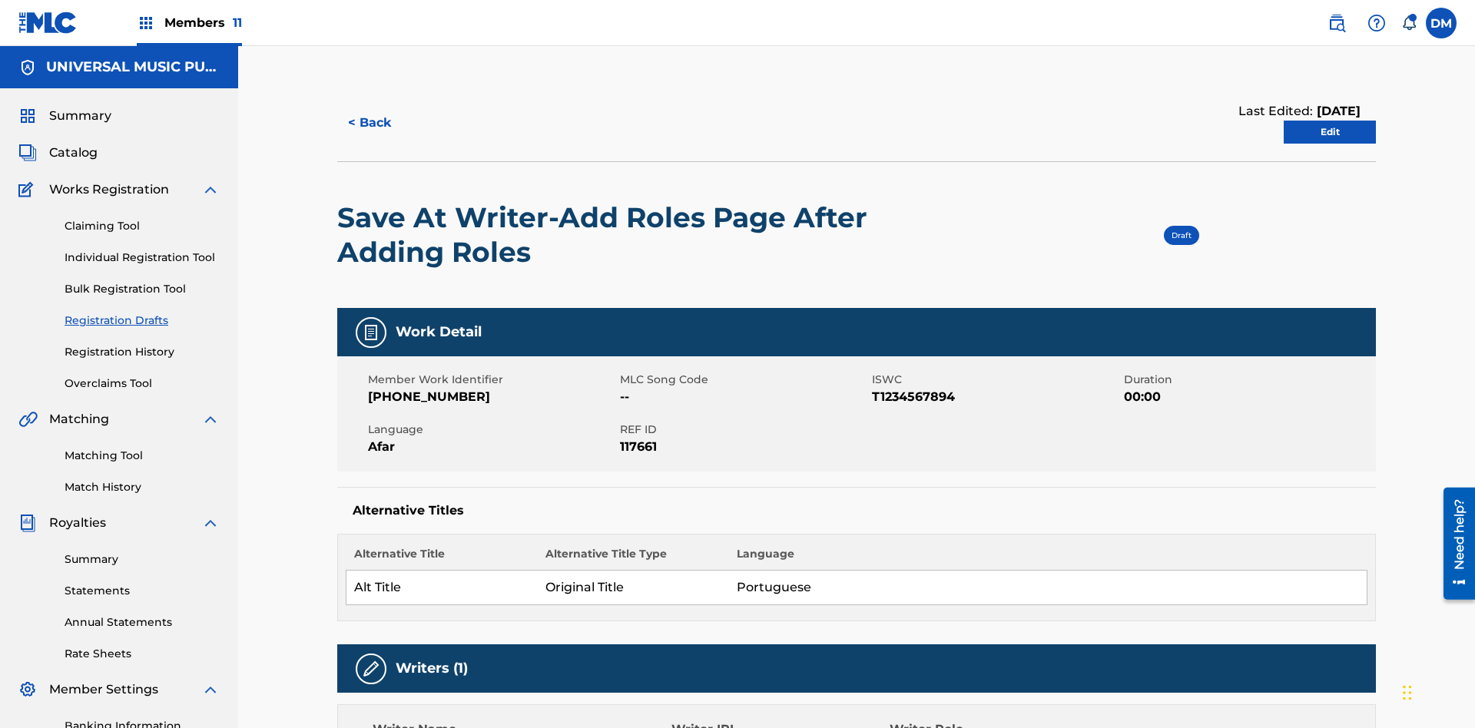
click at [1330, 121] on link "Edit" at bounding box center [1329, 132] width 92 height 23
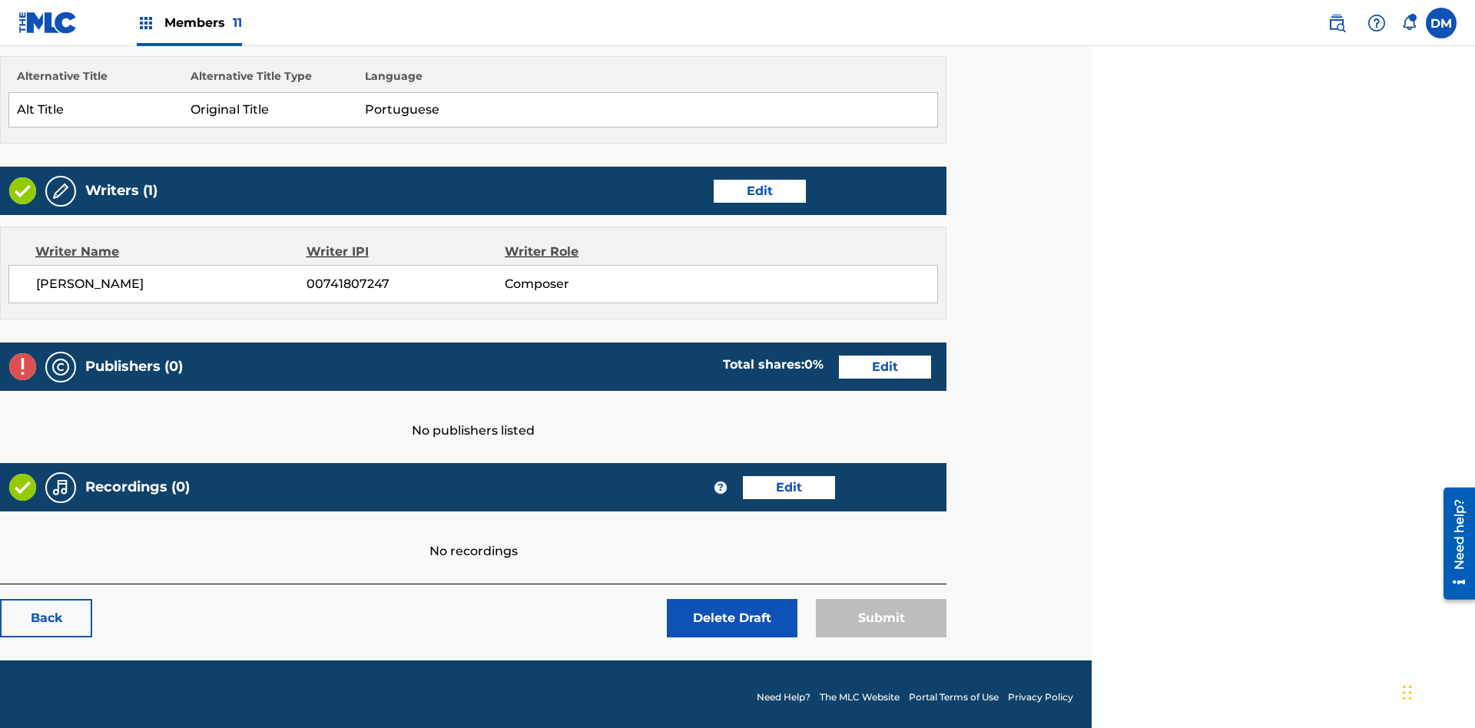
scroll to position [429, 383]
